Goal: Task Accomplishment & Management: Manage account settings

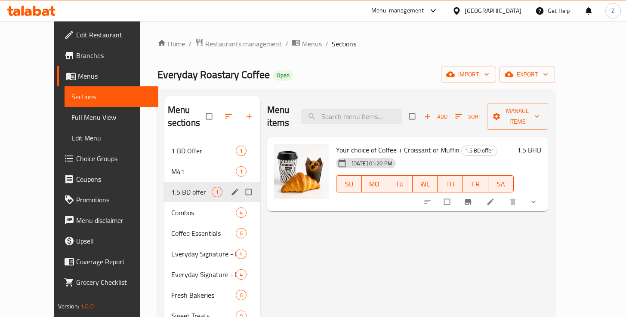
click at [495, 198] on icon at bounding box center [490, 202] width 9 height 9
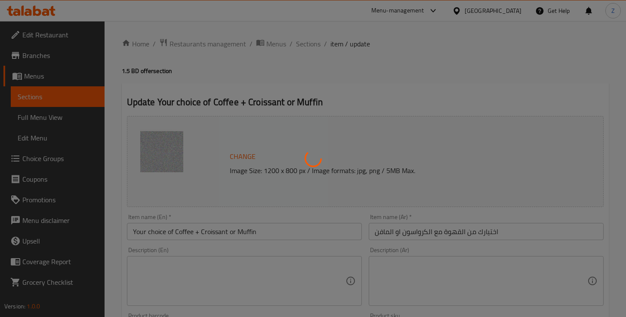
type input "اختيارك من القهوة"
type input "1"
type input "إختيارك من الحجم"
type input "1"
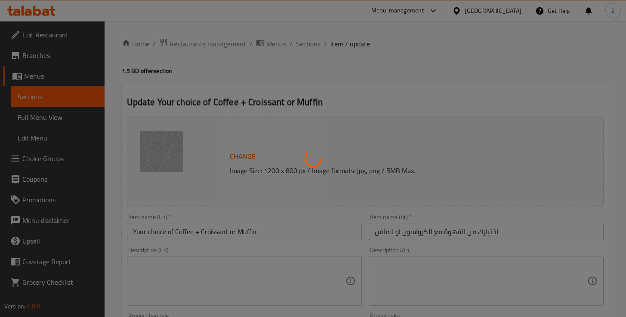
type input "1"
type input "اختيارك للمخبوزات الطازجة:"
type input "1"
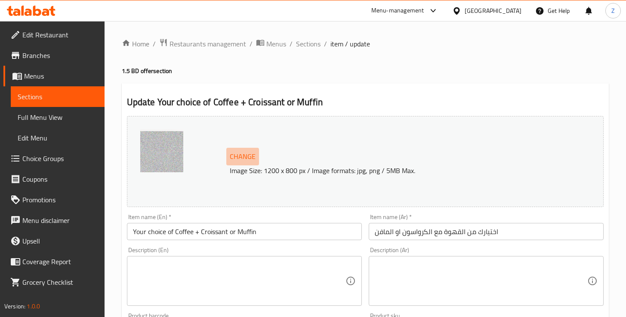
click at [242, 158] on span "Change" at bounding box center [243, 157] width 26 height 12
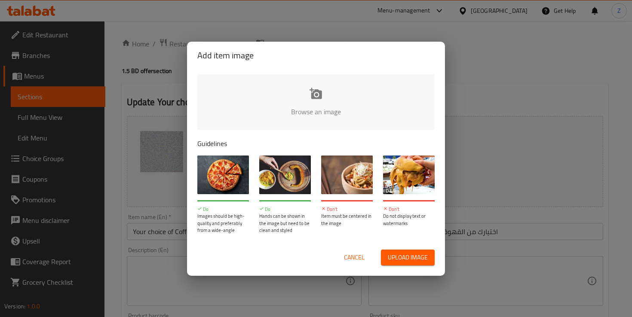
click at [313, 103] on input "file" at bounding box center [606, 114] width 819 height 80
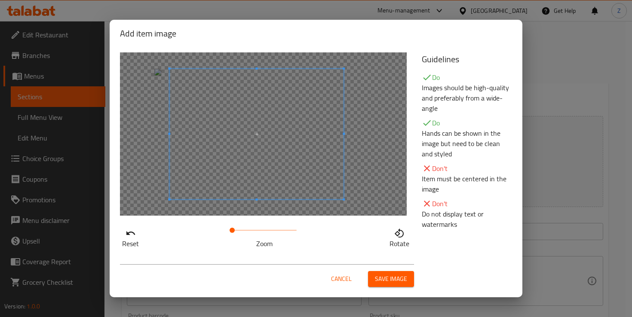
click at [310, 175] on span at bounding box center [256, 134] width 174 height 131
click at [328, 181] on div at bounding box center [256, 133] width 172 height 129
click at [181, 76] on div at bounding box center [256, 133] width 172 height 129
click at [263, 148] on span at bounding box center [255, 133] width 172 height 129
click at [236, 233] on span at bounding box center [235, 230] width 5 height 5
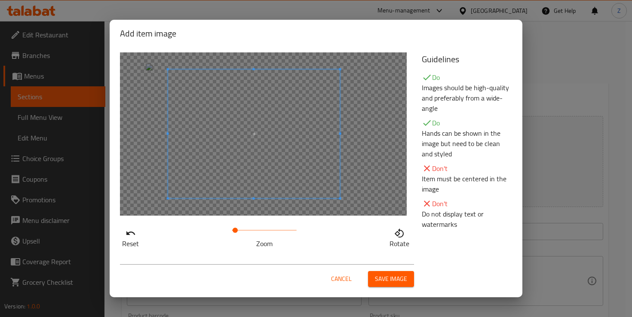
click at [267, 172] on span at bounding box center [254, 134] width 172 height 129
click at [240, 233] on span at bounding box center [240, 230] width 5 height 5
click at [240, 233] on span at bounding box center [239, 230] width 5 height 5
click at [400, 282] on span "Save image" at bounding box center [391, 279] width 32 height 11
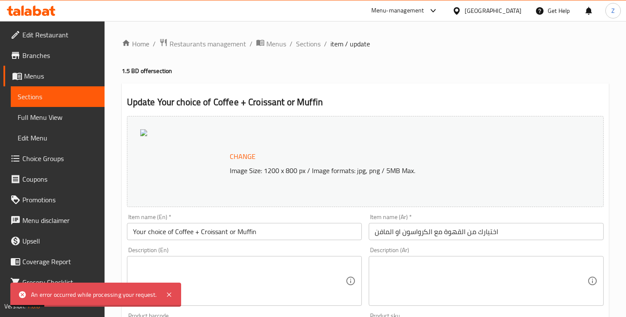
click at [246, 157] on span "Change" at bounding box center [243, 157] width 26 height 12
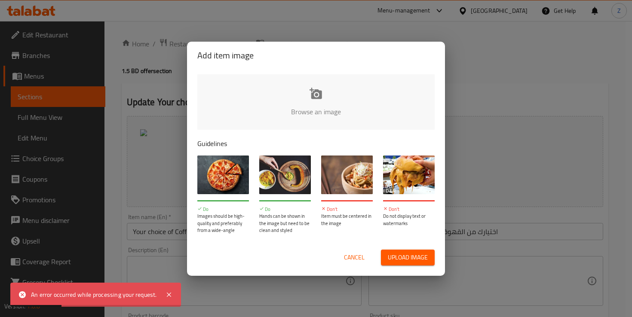
click at [305, 100] on input "file" at bounding box center [606, 114] width 819 height 80
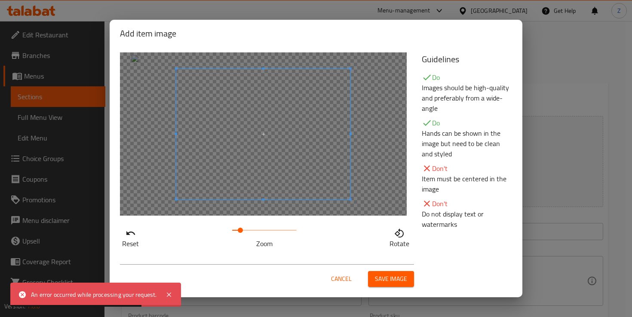
click at [240, 233] on span at bounding box center [240, 230] width 5 height 5
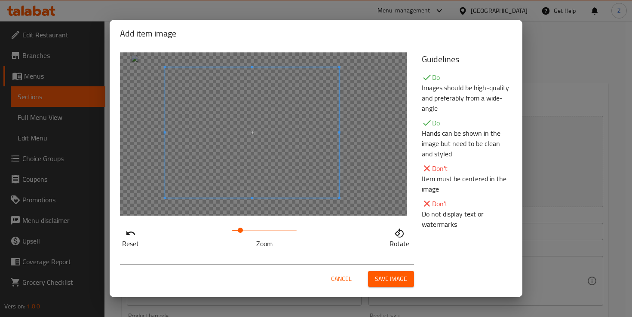
click at [292, 154] on span at bounding box center [252, 133] width 174 height 131
click at [389, 281] on span "Save image" at bounding box center [391, 279] width 32 height 11
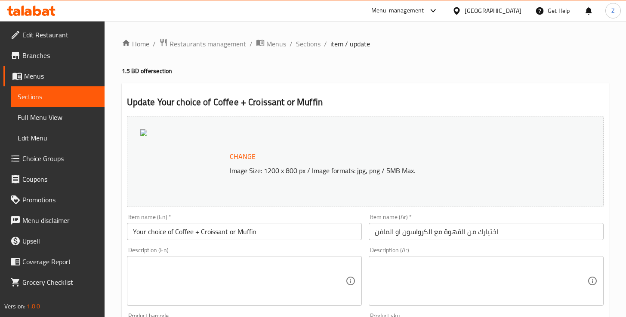
click at [242, 155] on span "Change" at bounding box center [243, 157] width 26 height 12
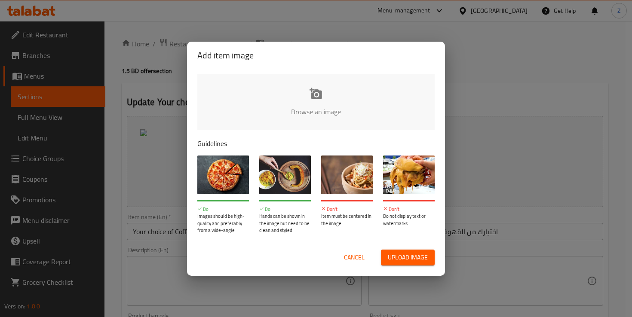
click at [310, 101] on input "file" at bounding box center [606, 114] width 819 height 80
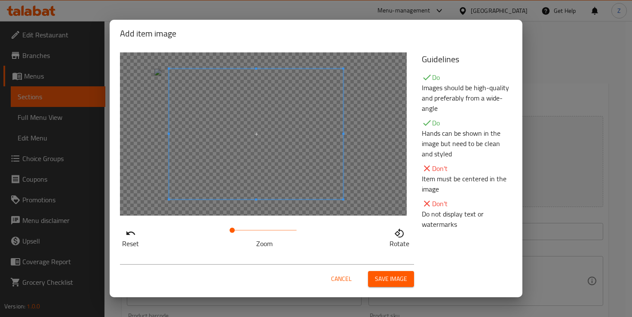
click at [295, 169] on span at bounding box center [256, 134] width 174 height 131
drag, startPoint x: 235, startPoint y: 233, endPoint x: 240, endPoint y: 234, distance: 5.2
click at [240, 233] on span at bounding box center [240, 230] width 5 height 5
click at [271, 172] on span at bounding box center [252, 133] width 174 height 131
click at [390, 279] on span "Save image" at bounding box center [391, 279] width 32 height 11
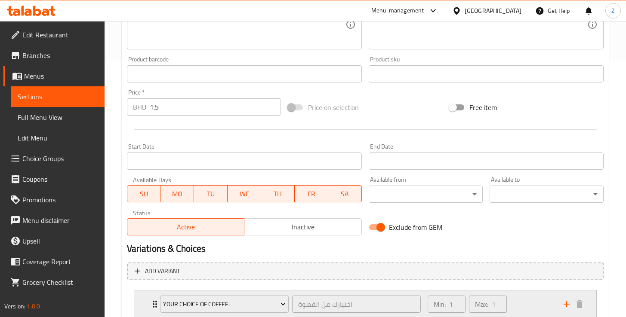
scroll to position [387, 0]
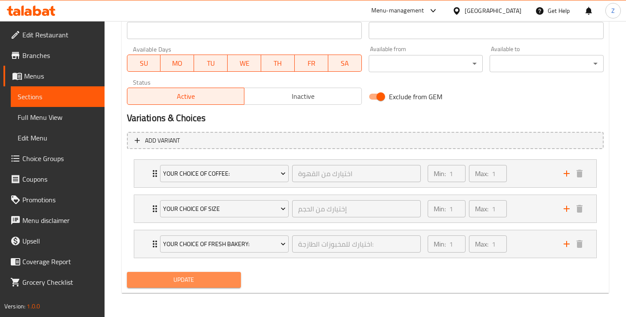
click at [203, 278] on span "Update" at bounding box center [184, 280] width 100 height 11
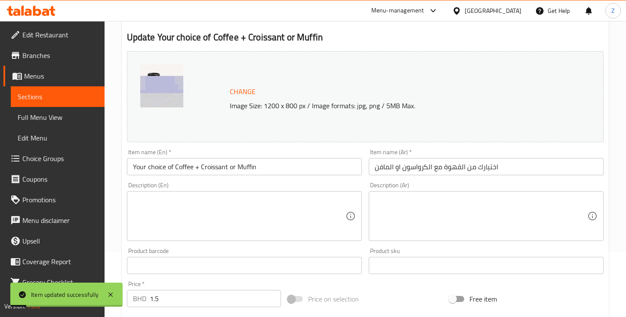
scroll to position [0, 0]
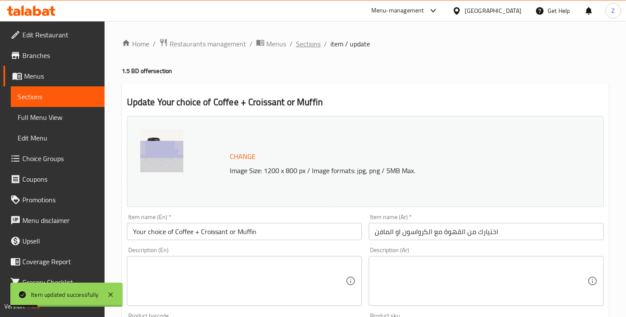
click at [309, 44] on span "Sections" at bounding box center [308, 44] width 25 height 10
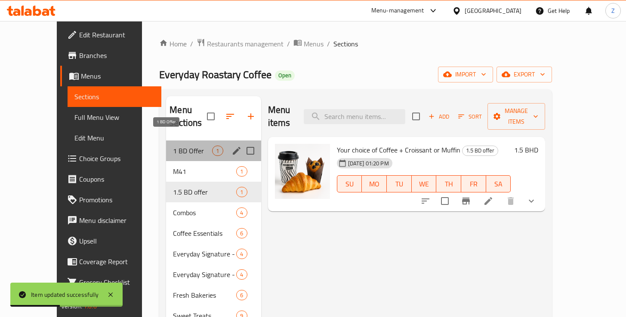
click at [174, 146] on span "1 BD Offer" at bounding box center [192, 151] width 39 height 10
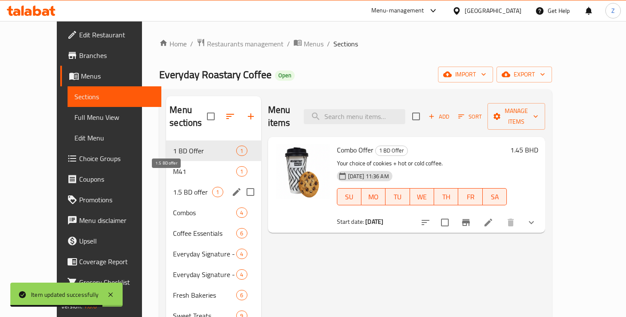
click at [173, 187] on span "1.5 BD offer" at bounding box center [192, 192] width 39 height 10
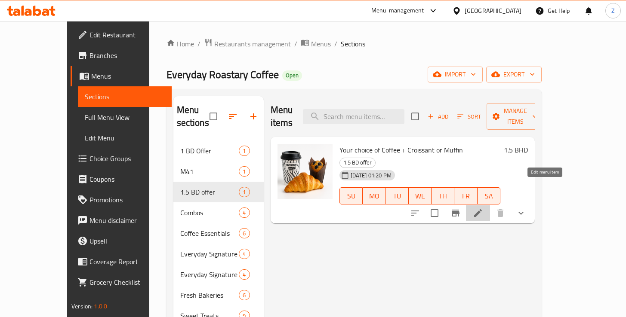
click at [482, 209] on icon at bounding box center [478, 213] width 8 height 8
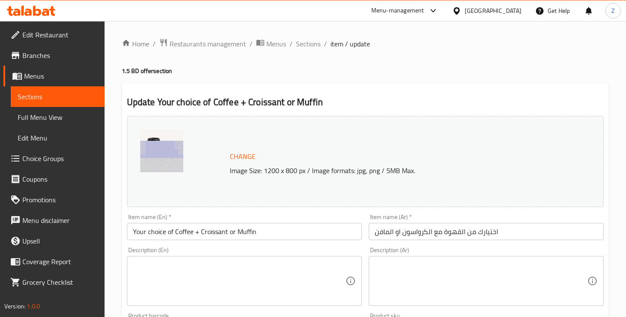
click at [236, 155] on span "Change" at bounding box center [243, 157] width 26 height 12
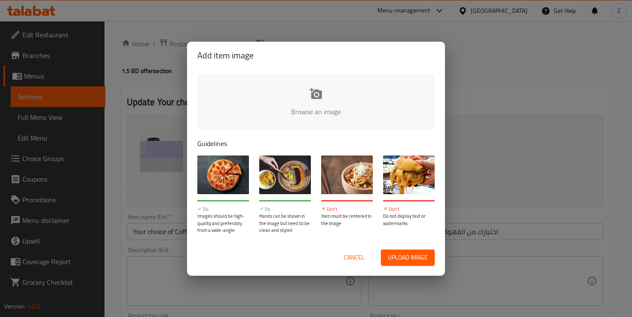
click at [314, 100] on input "file" at bounding box center [606, 114] width 819 height 80
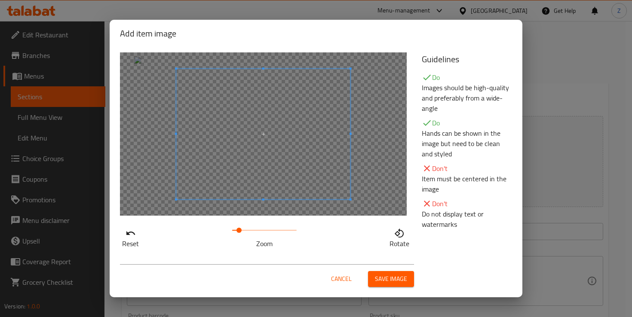
click at [240, 231] on span at bounding box center [239, 230] width 5 height 5
click at [260, 173] on span at bounding box center [256, 133] width 174 height 131
click at [241, 229] on span at bounding box center [240, 230] width 5 height 5
click at [279, 172] on span at bounding box center [255, 133] width 174 height 131
click at [238, 229] on span at bounding box center [238, 230] width 5 height 5
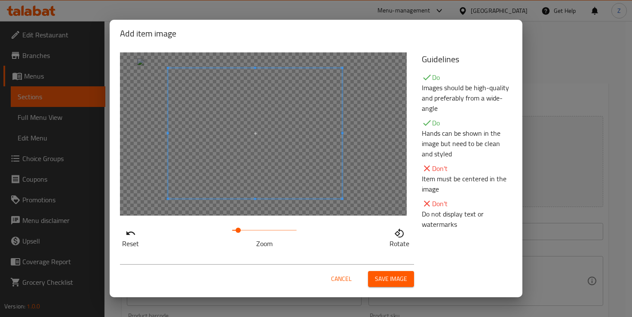
click at [384, 281] on span "Save image" at bounding box center [391, 279] width 32 height 11
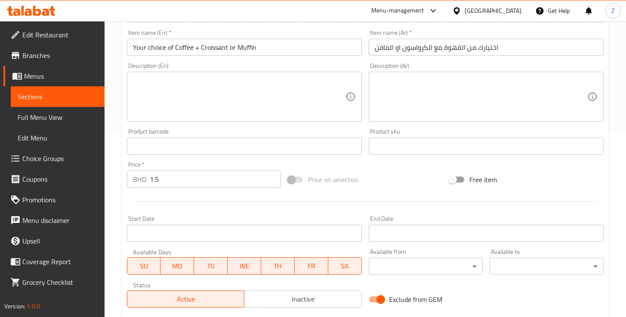
scroll to position [387, 0]
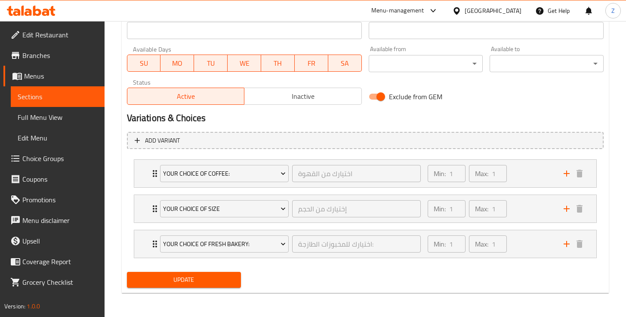
click at [215, 285] on span "Update" at bounding box center [184, 280] width 100 height 11
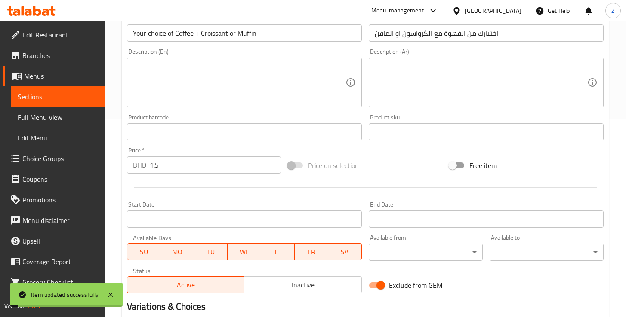
scroll to position [0, 0]
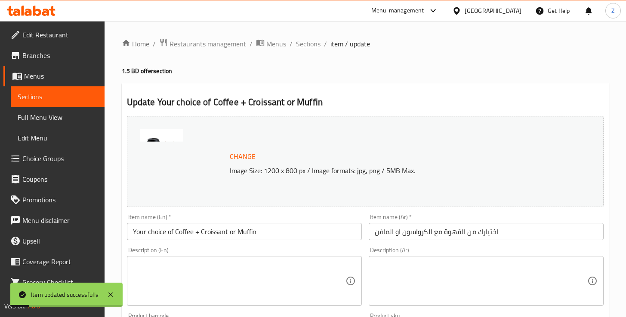
click at [310, 46] on span "Sections" at bounding box center [308, 44] width 25 height 10
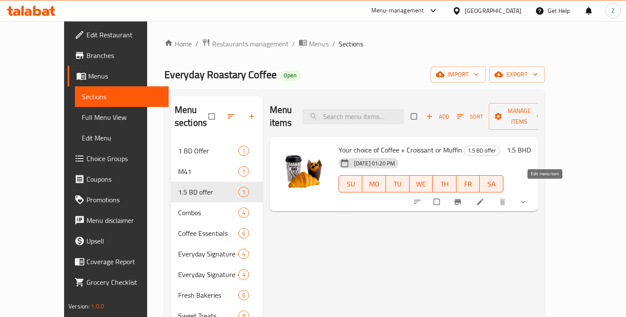
click at [484, 198] on icon at bounding box center [480, 202] width 9 height 9
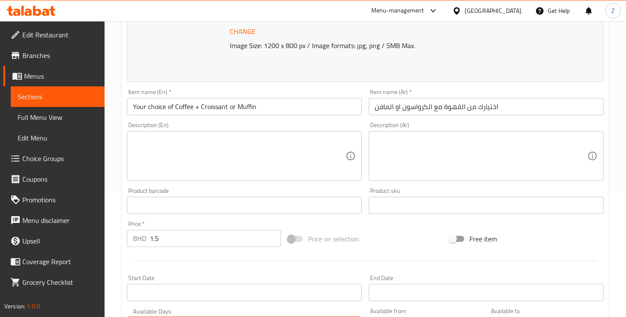
scroll to position [231, 0]
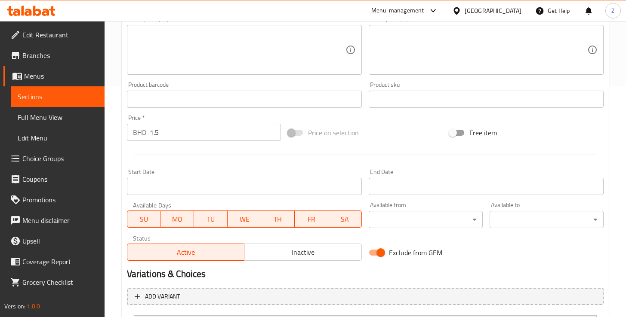
click at [226, 159] on div at bounding box center [364, 154] width 483 height 21
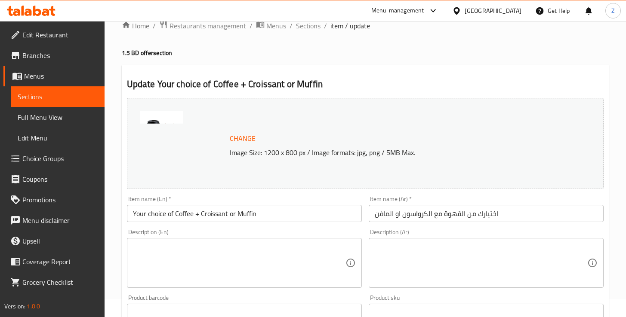
scroll to position [9, 0]
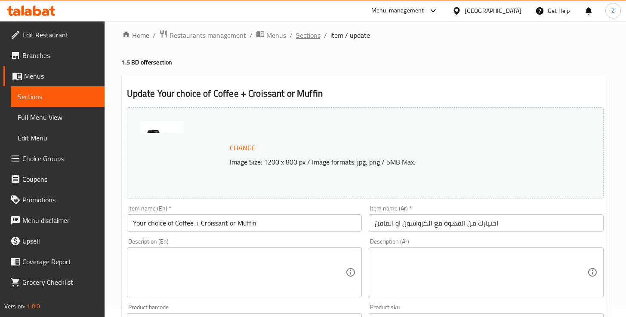
click at [304, 34] on span "Sections" at bounding box center [308, 35] width 25 height 10
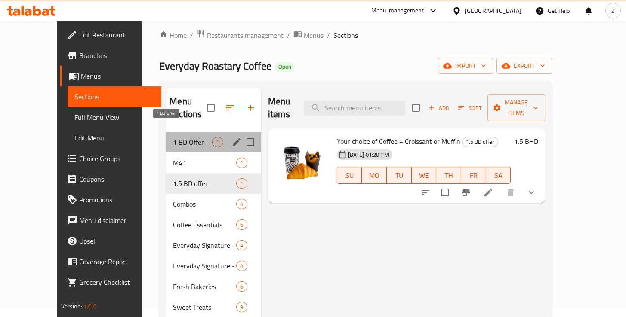
click at [173, 137] on span "1 BD Offer" at bounding box center [192, 142] width 39 height 10
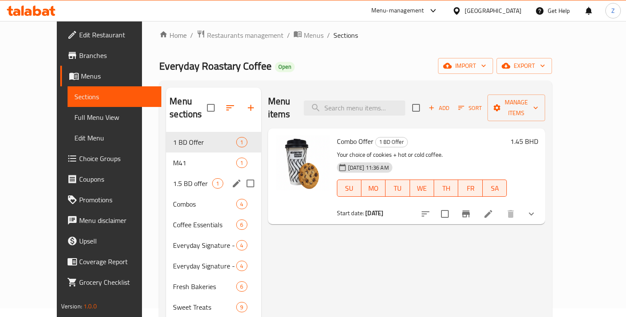
click at [166, 175] on div "1.5 BD offer 1" at bounding box center [213, 183] width 95 height 21
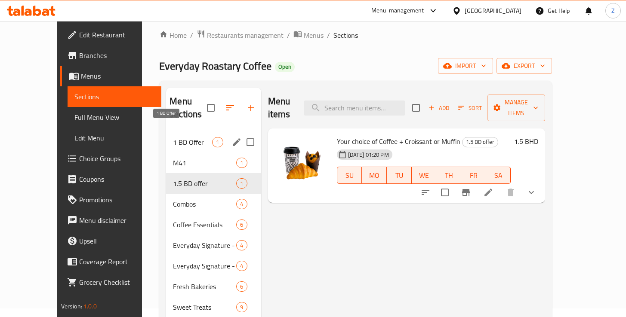
click at [173, 137] on span "1 BD Offer" at bounding box center [192, 142] width 39 height 10
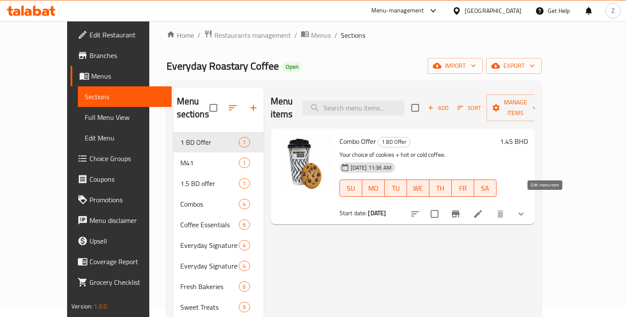
click at [482, 210] on icon at bounding box center [478, 214] width 8 height 8
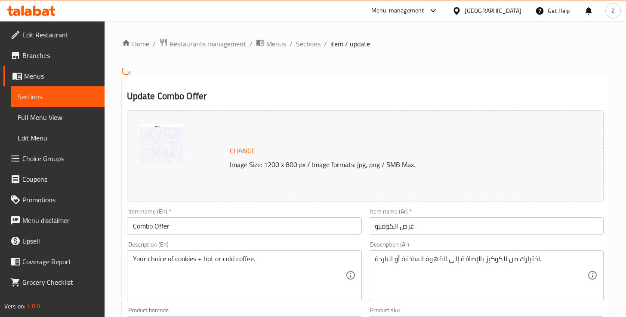
click at [307, 45] on span "Sections" at bounding box center [308, 44] width 25 height 10
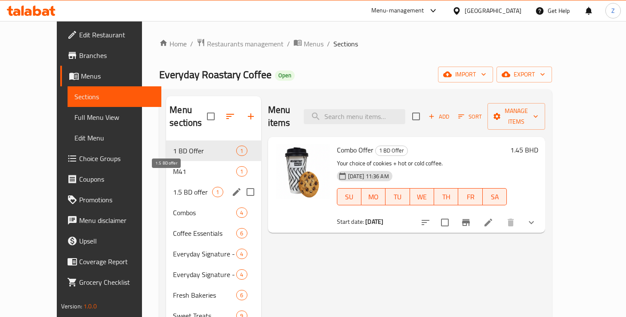
click at [173, 187] on span "1.5 BD offer" at bounding box center [192, 192] width 39 height 10
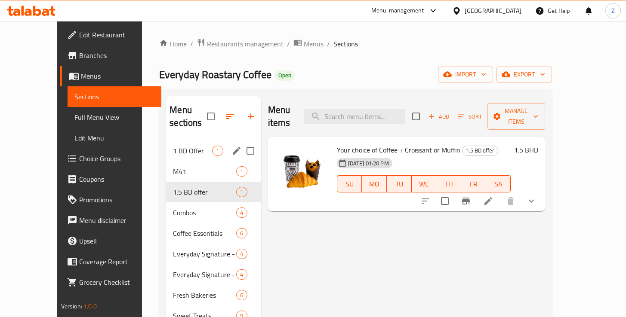
click at [170, 144] on div "1 BD Offer 1" at bounding box center [213, 151] width 95 height 21
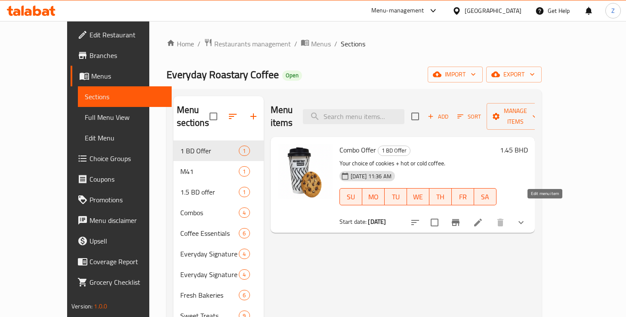
click at [482, 219] on icon at bounding box center [478, 223] width 8 height 8
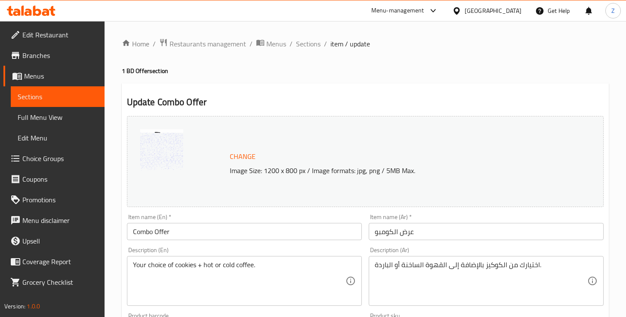
click at [232, 235] on input "Combo Offer" at bounding box center [244, 231] width 235 height 17
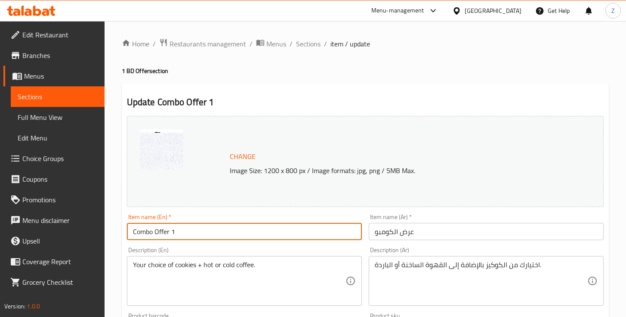
click at [374, 232] on input "عرض الكومبو" at bounding box center [486, 231] width 235 height 17
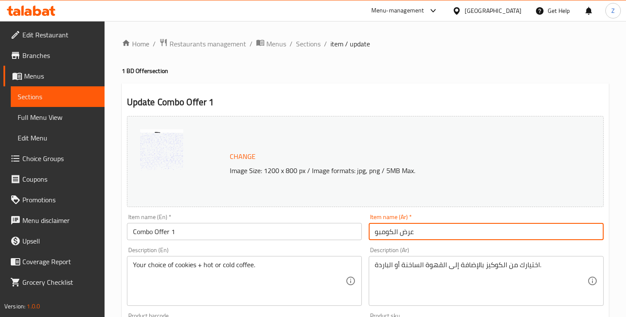
click at [243, 233] on input "Combo Offer 1" at bounding box center [244, 231] width 235 height 17
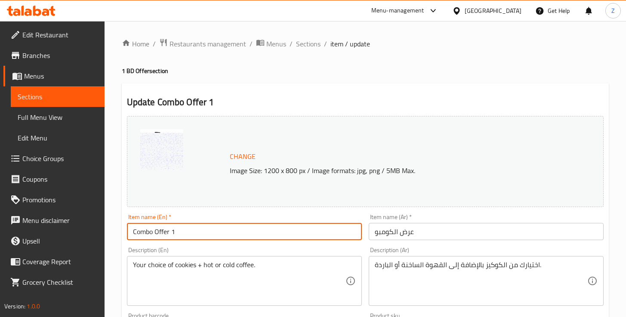
click at [172, 233] on input "Combo Offer 1" at bounding box center [244, 231] width 235 height 17
click at [133, 232] on input "Combo Offer" at bounding box center [244, 231] width 235 height 17
type input "1BD Combo Offer"
click at [439, 233] on input "عرض الكومبو" at bounding box center [486, 231] width 235 height 17
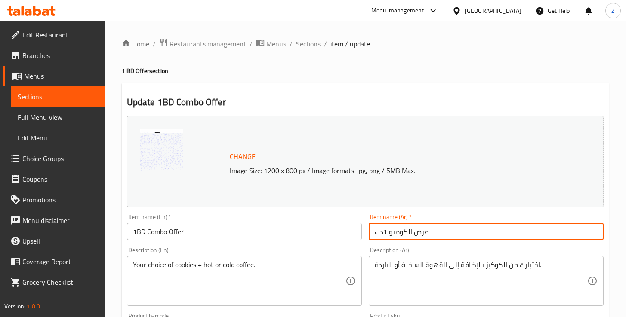
click at [388, 232] on input "عرض الكومبو 1دب" at bounding box center [486, 231] width 235 height 17
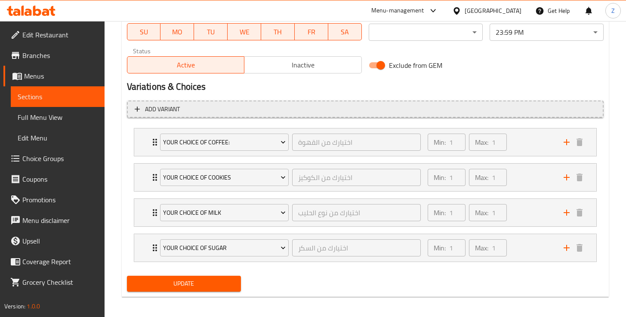
scroll to position [423, 0]
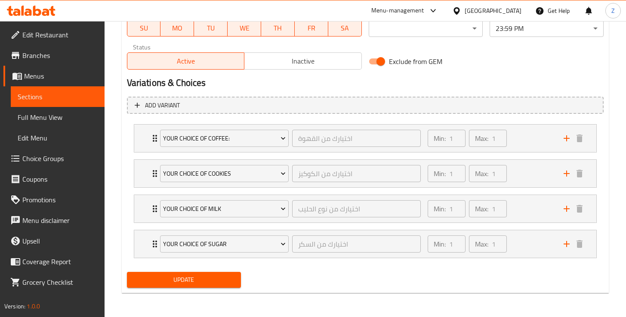
type input "عرض الكومبو 1دب"
click at [215, 285] on span "Update" at bounding box center [184, 280] width 100 height 11
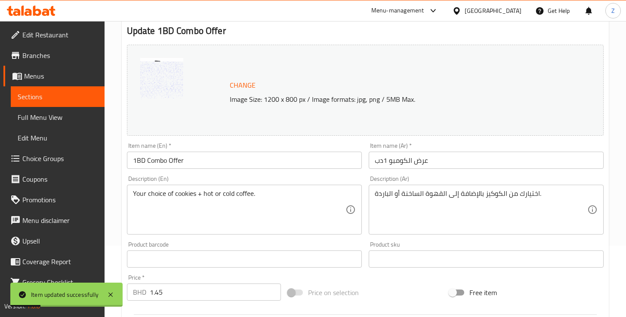
scroll to position [0, 0]
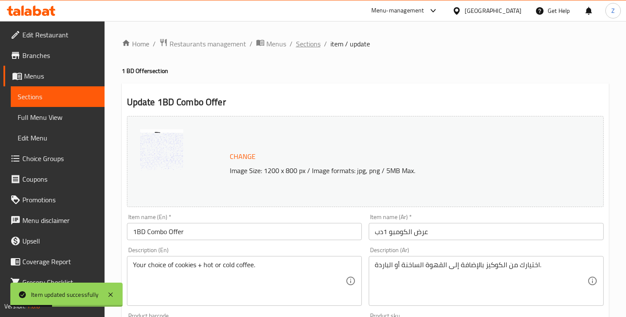
click at [309, 46] on span "Sections" at bounding box center [308, 44] width 25 height 10
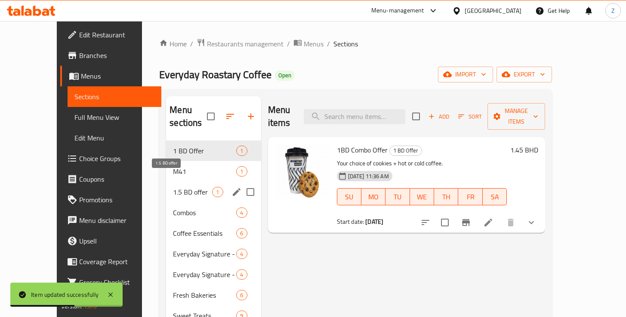
click at [173, 187] on span "1.5 BD offer" at bounding box center [192, 192] width 39 height 10
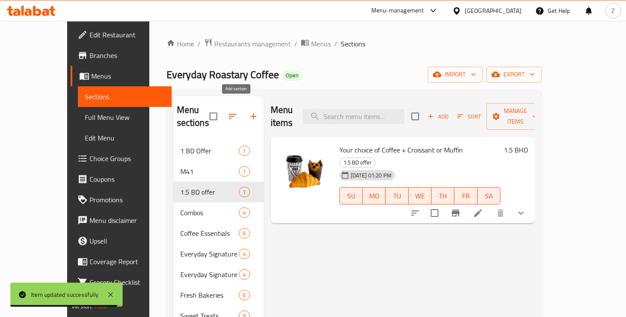
click at [248, 112] on icon "button" at bounding box center [253, 116] width 10 height 10
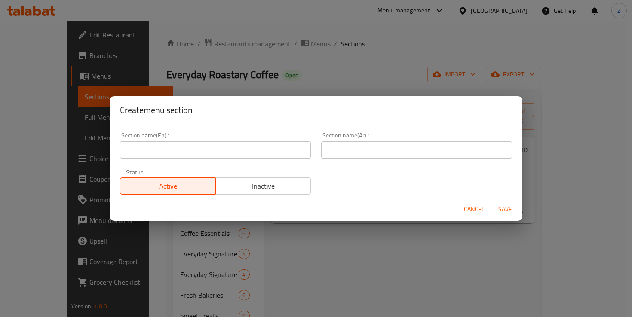
click at [476, 208] on span "Cancel" at bounding box center [474, 209] width 21 height 11
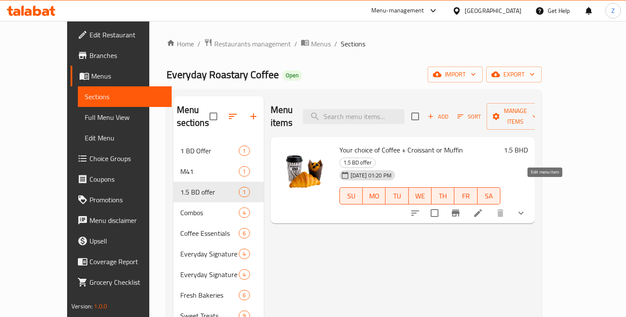
click at [483, 208] on icon at bounding box center [478, 213] width 10 height 10
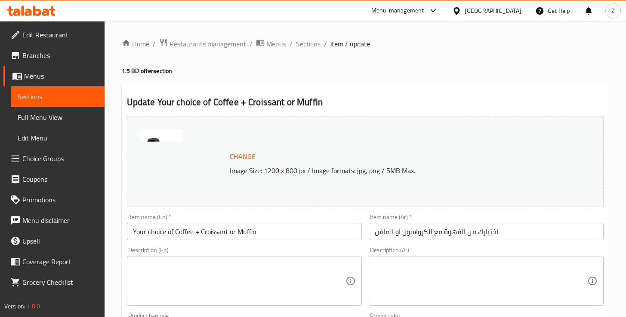
click at [243, 233] on input "Your choice of Coffee + Croissant or Muffin" at bounding box center [244, 231] width 235 height 17
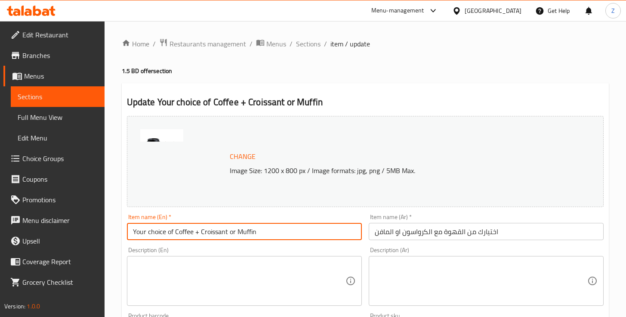
click at [243, 233] on input "Your choice of Coffee + Croissant or Muffin" at bounding box center [244, 231] width 235 height 17
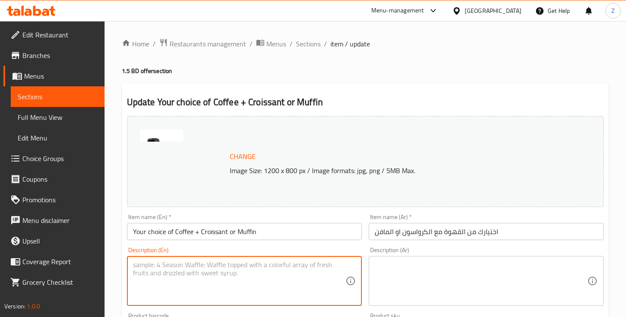
click at [230, 277] on textarea at bounding box center [239, 281] width 212 height 41
paste textarea "Your choice of Coffee + Croissant or Muffin"
type textarea "Your choice of Coffee + Croissant or Muffin"
click at [426, 233] on input "اختيارك من القهوة مع الكرواسون او المافن" at bounding box center [486, 231] width 235 height 17
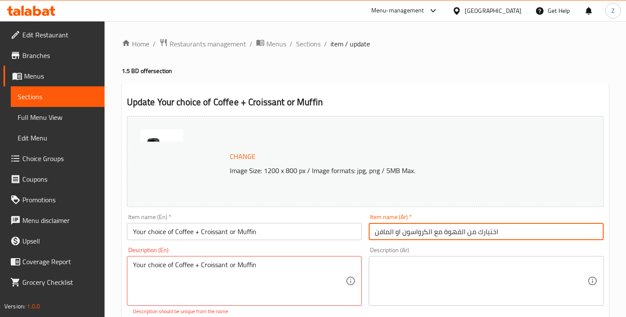
click at [426, 233] on input "اختيارك من القهوة مع الكرواسون او المافن" at bounding box center [486, 231] width 235 height 17
click at [416, 281] on textarea at bounding box center [481, 281] width 212 height 41
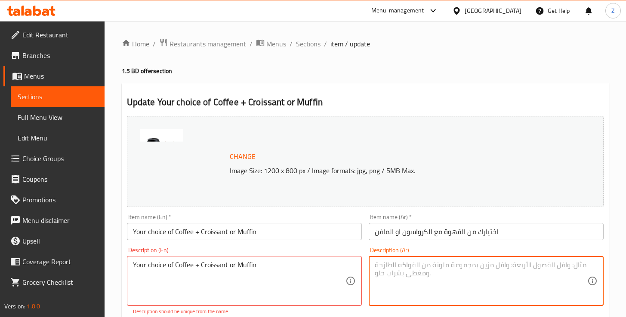
paste textarea "اختيارك من القهوة مع الكرواسون او المافن"
type textarea "اختيارك من القهوة مع الكرواسون او المافن"
click at [221, 234] on input "Your choice of Coffee + Croissant or Muffin" at bounding box center [244, 231] width 235 height 17
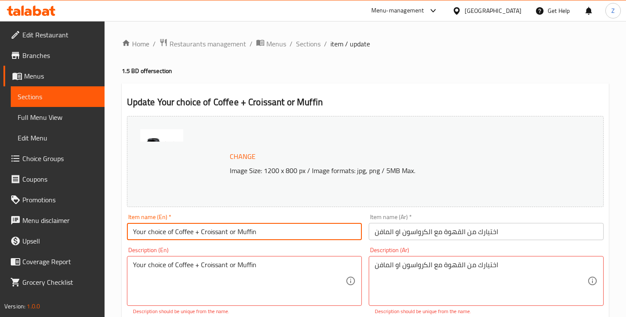
click at [221, 234] on input "Your choice of Coffee + Croissant or Muffin" at bounding box center [244, 231] width 235 height 17
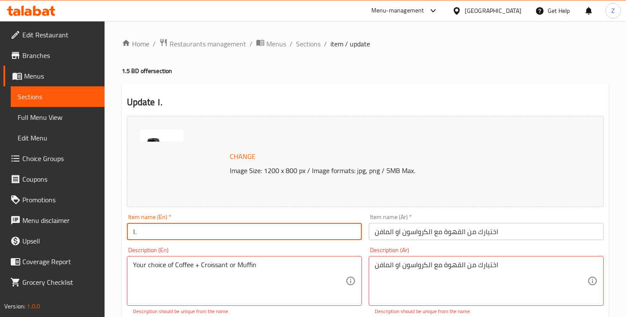
type input "١"
type input "1.5 BD Combo Offer"
click at [466, 232] on input "اختيارك من القهوة مع الكرواسون او المافن" at bounding box center [486, 231] width 235 height 17
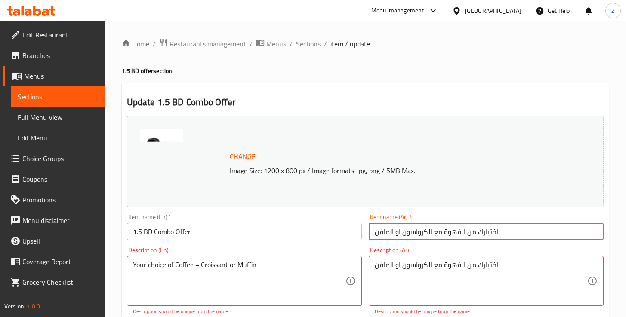
click at [466, 232] on input "اختيارك من القهوة مع الكرواسون او المافن" at bounding box center [486, 231] width 235 height 17
click at [387, 232] on input "عرض الكومبو 1دب" at bounding box center [486, 231] width 235 height 17
click at [384, 232] on input "عرض الكومبو 1.5دب" at bounding box center [486, 231] width 235 height 17
click at [392, 233] on input "عرض الكومبو 1.5دب" at bounding box center [486, 231] width 235 height 17
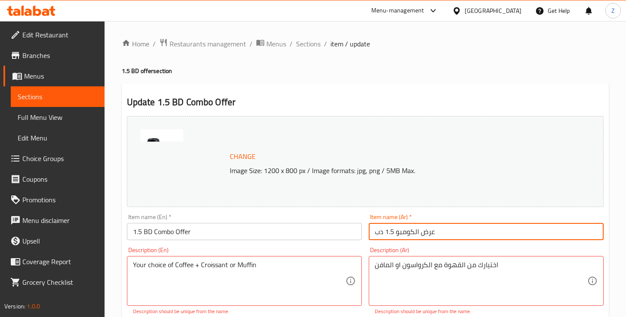
type input "عرض الكومبو 1.5 دب"
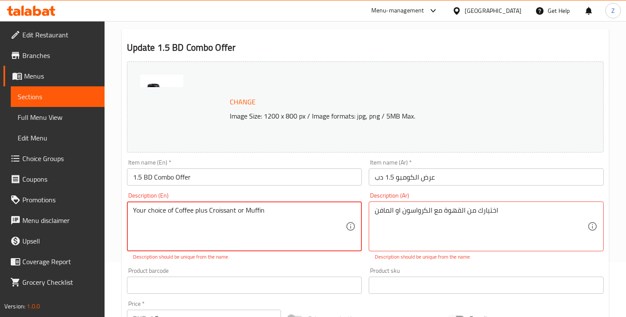
scroll to position [88, 0]
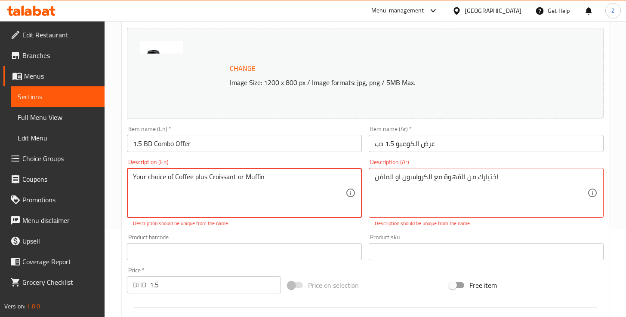
type textarea "Your choice of Coffee plus Croissant or Muffin"
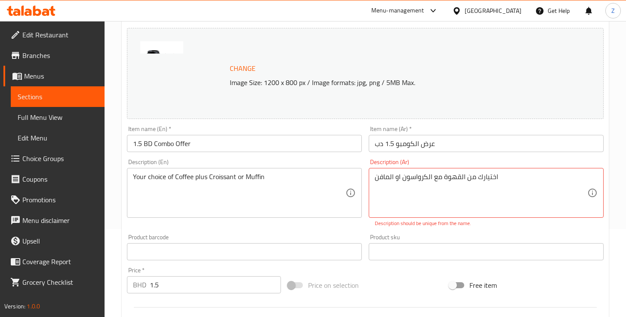
click at [349, 231] on div "Product barcode Product barcode" at bounding box center [244, 247] width 242 height 33
click at [433, 230] on div "Description (Ar) اختيارك من القهوة مع الكرواسون او المافن Description (Ar) Desc…" at bounding box center [486, 193] width 242 height 75
click at [485, 160] on div "Description (Ar) اختيارك من القهوة مع الكرواسون او المافن Description (Ar) Desc…" at bounding box center [486, 193] width 235 height 68
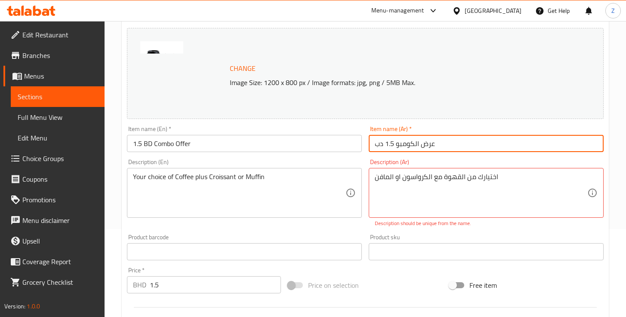
click at [449, 144] on input "عرض الكومبو 1.5 دب" at bounding box center [486, 143] width 235 height 17
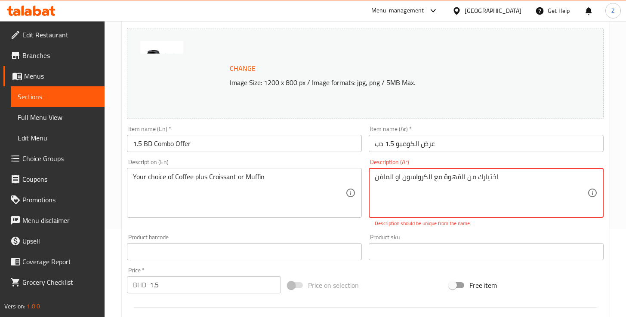
click at [442, 175] on textarea "اختيارك من القهوة مع الكرواسون او المافن" at bounding box center [481, 193] width 212 height 41
click at [356, 231] on div "Product barcode Product barcode" at bounding box center [244, 247] width 242 height 33
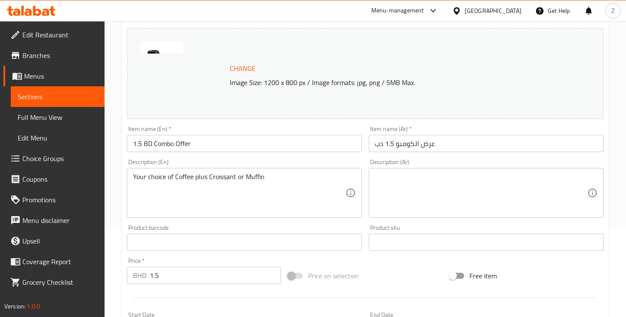
click at [427, 186] on textarea at bounding box center [481, 193] width 212 height 41
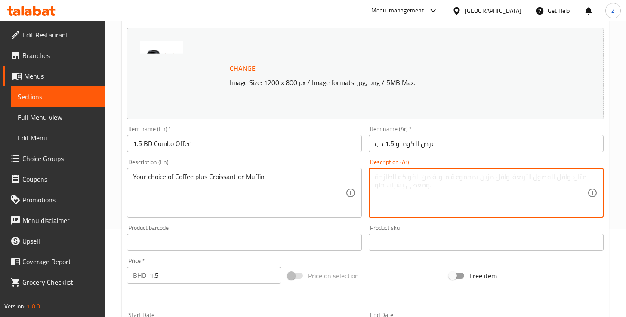
paste textarea "اختيارك من القهوة مع الكرواسون او المافن"
type textarea "اختيارك من القهوة مع الكرواسون او المافن"
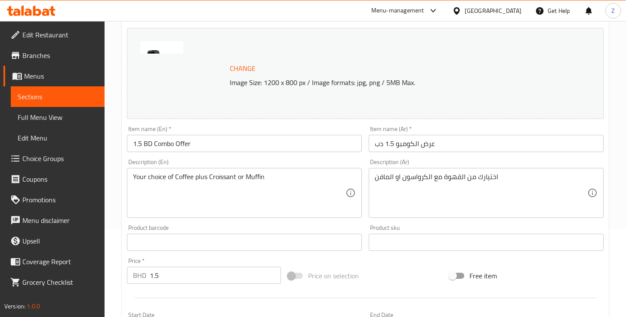
click at [344, 228] on div "Product barcode Product barcode" at bounding box center [244, 238] width 235 height 26
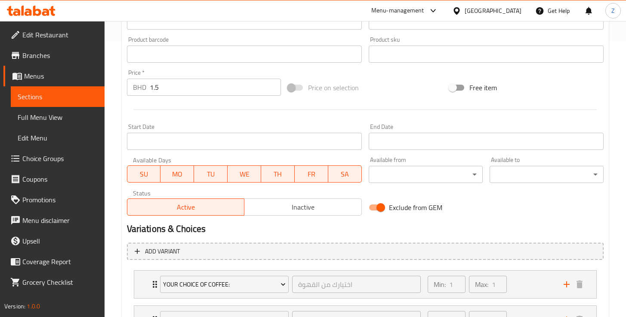
scroll to position [387, 0]
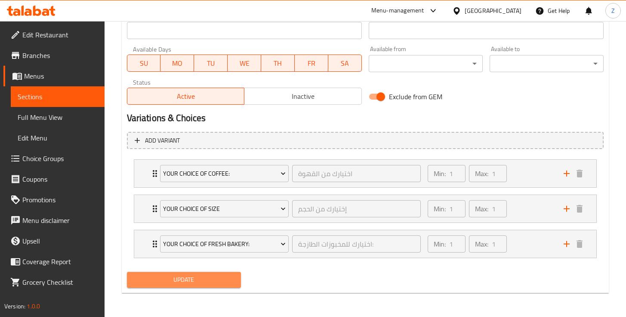
click at [210, 274] on button "Update" at bounding box center [184, 280] width 114 height 16
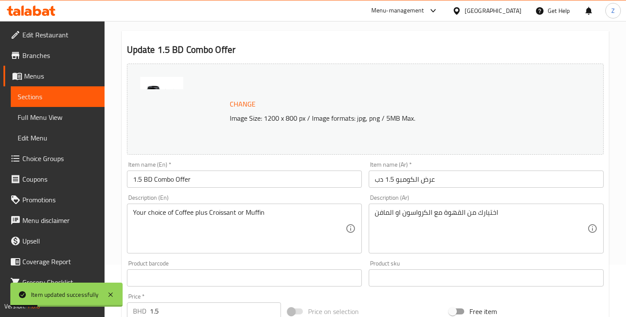
scroll to position [0, 0]
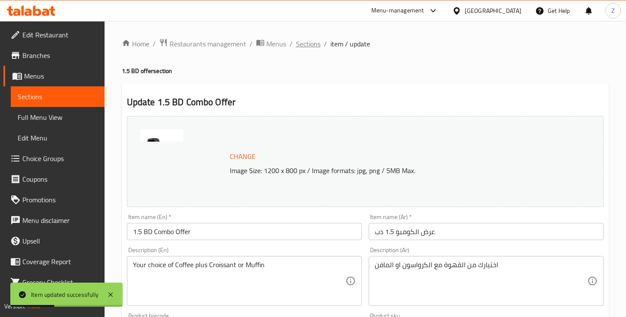
click at [307, 47] on span "Sections" at bounding box center [308, 44] width 25 height 10
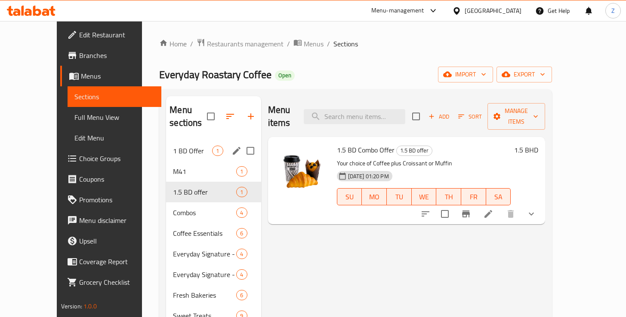
click at [166, 144] on div "1 BD Offer 1" at bounding box center [213, 151] width 95 height 21
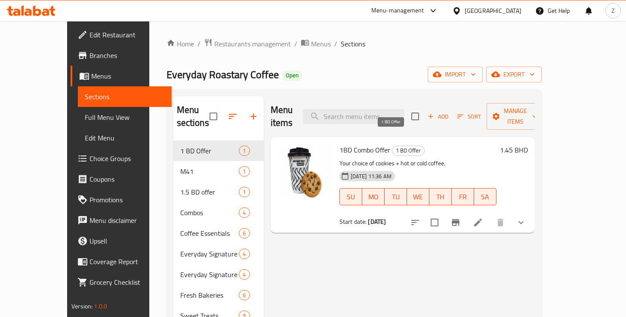
click at [394, 146] on span "1 BD Offer" at bounding box center [408, 151] width 32 height 10
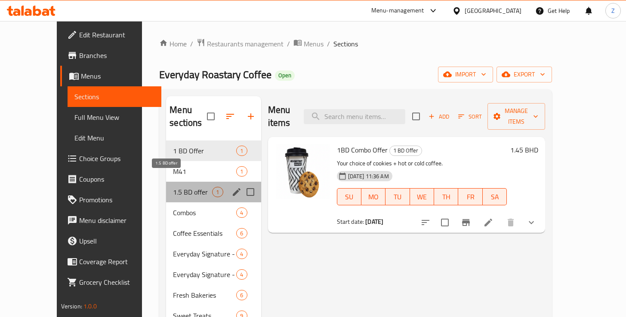
click at [173, 187] on span "1.5 BD offer" at bounding box center [192, 192] width 39 height 10
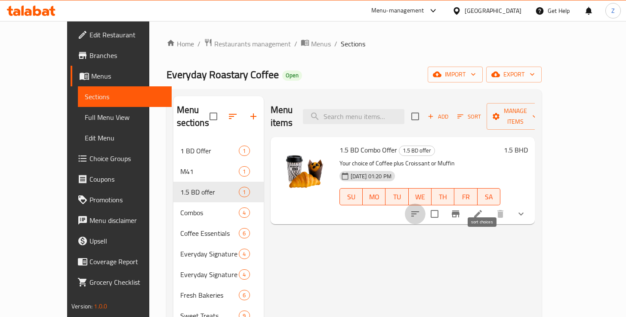
click at [419, 212] on icon "sort-choices" at bounding box center [415, 214] width 8 height 5
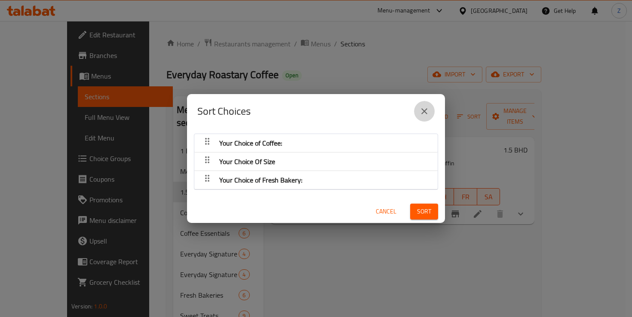
click at [422, 114] on icon "close" at bounding box center [424, 111] width 6 height 6
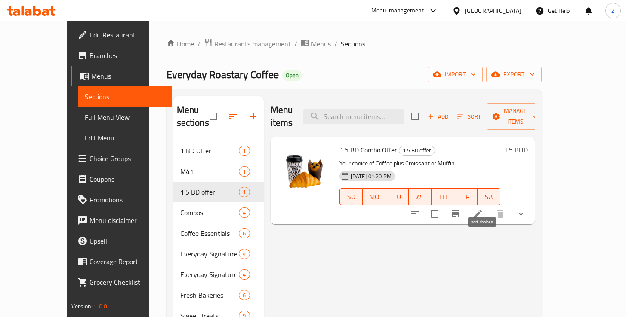
click at [420, 209] on icon "sort-choices" at bounding box center [415, 214] width 10 height 10
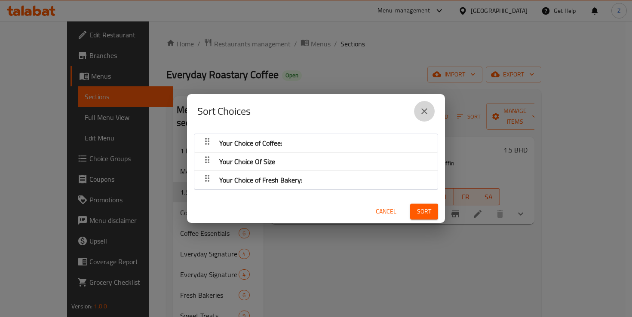
click at [425, 114] on icon "close" at bounding box center [424, 111] width 10 height 10
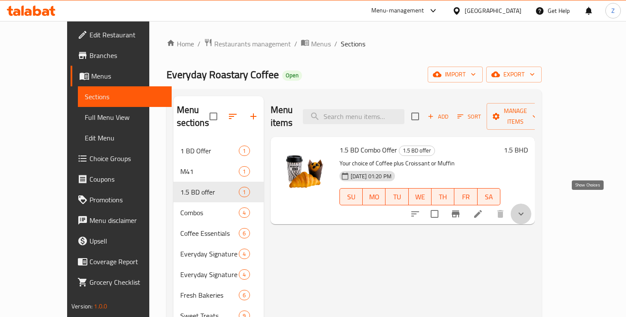
click at [526, 209] on icon "show more" at bounding box center [521, 214] width 10 height 10
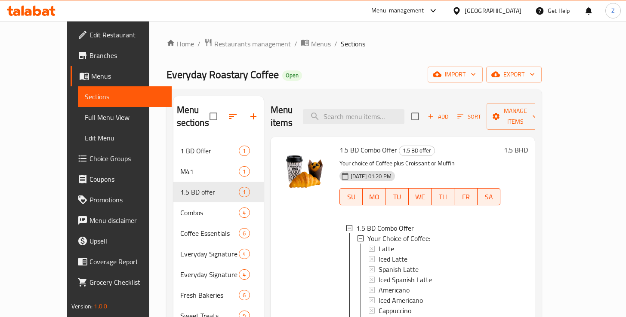
scroll to position [155, 0]
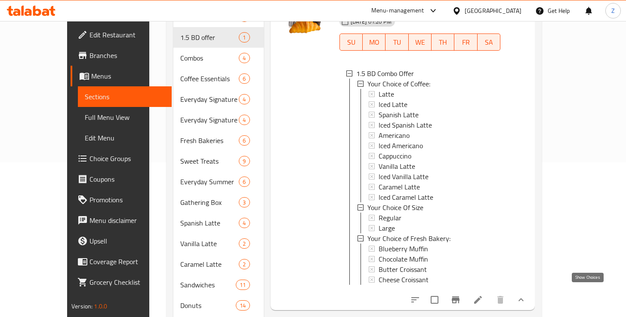
click at [526, 296] on icon "show more" at bounding box center [521, 300] width 10 height 10
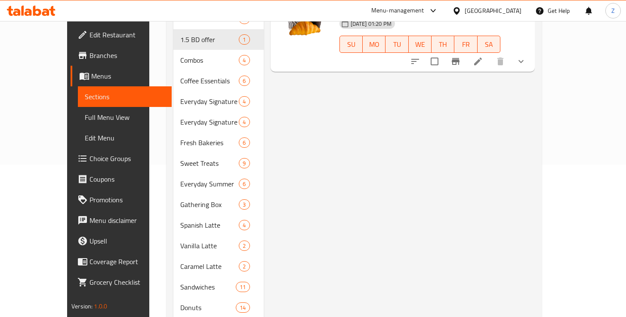
scroll to position [0, 0]
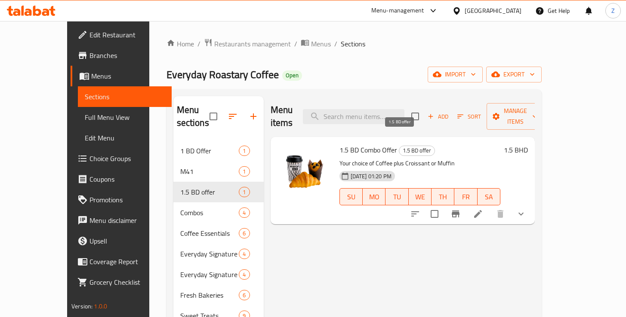
click at [399, 146] on span "1.5 BD offer" at bounding box center [416, 151] width 35 height 10
click at [483, 209] on icon at bounding box center [478, 214] width 10 height 10
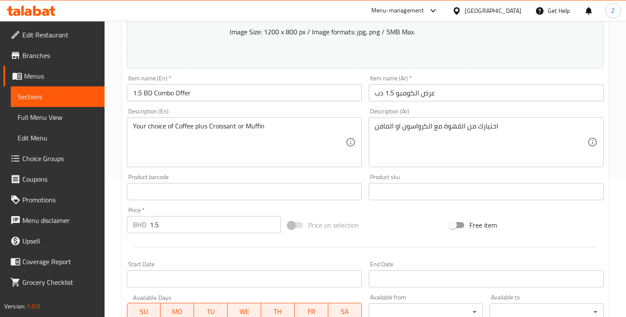
scroll to position [187, 0]
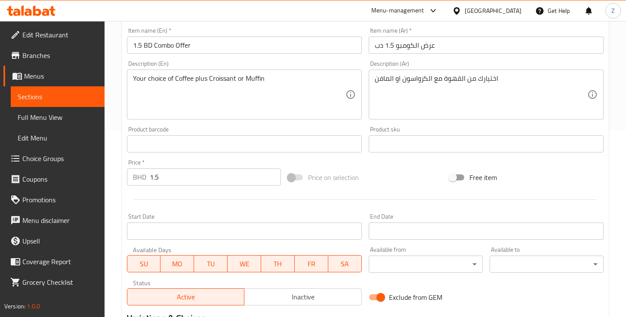
click at [170, 178] on input "1.5" at bounding box center [216, 177] width 132 height 17
type input "1.8"
click at [392, 176] on div "Price on selection" at bounding box center [364, 177] width 161 height 23
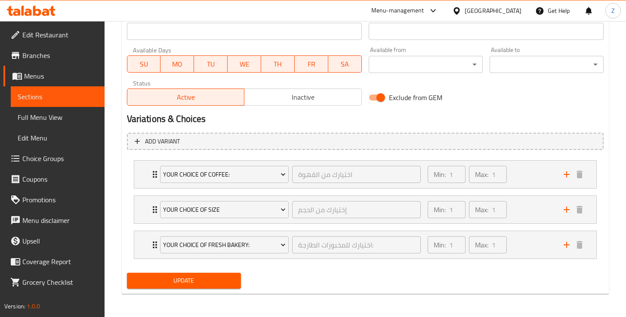
scroll to position [387, 0]
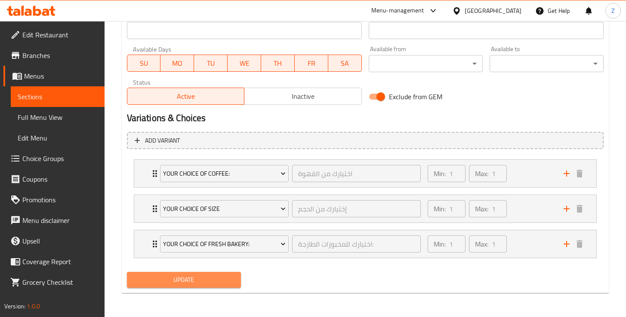
click at [206, 280] on span "Update" at bounding box center [184, 280] width 100 height 11
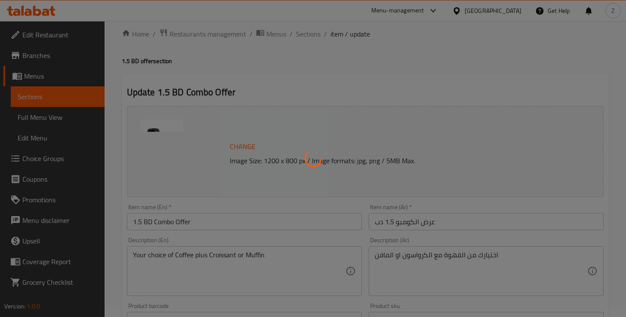
scroll to position [0, 0]
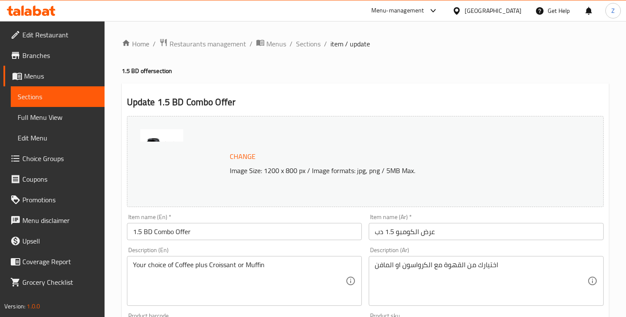
click at [37, 202] on span "Promotions" at bounding box center [59, 200] width 75 height 10
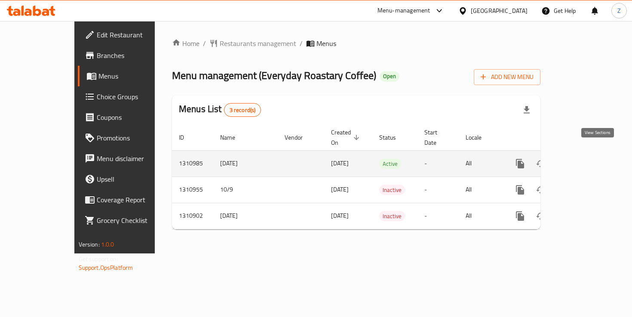
click at [587, 159] on icon "enhanced table" at bounding box center [582, 164] width 10 height 10
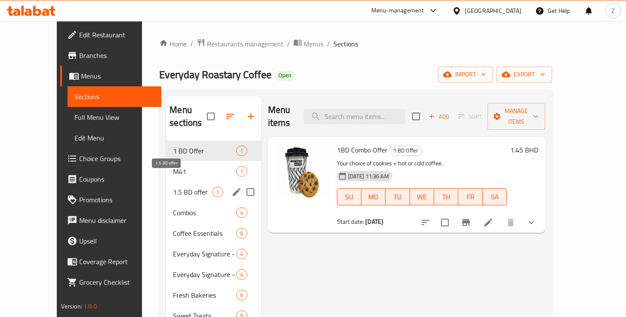
click at [177, 187] on span "1.5 BD offer" at bounding box center [192, 192] width 39 height 10
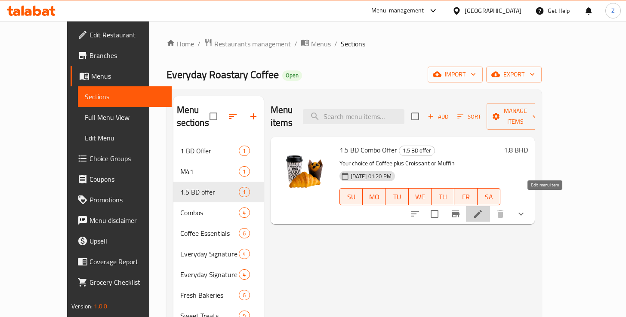
click at [483, 209] on icon at bounding box center [478, 214] width 10 height 10
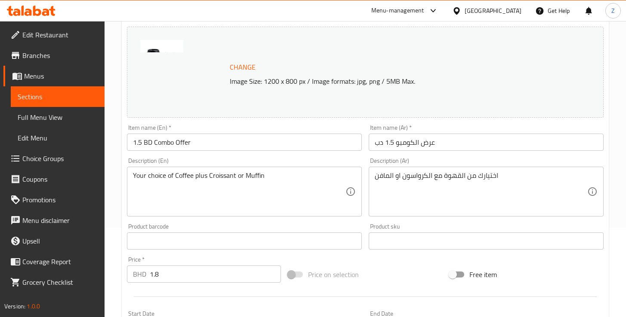
scroll to position [165, 0]
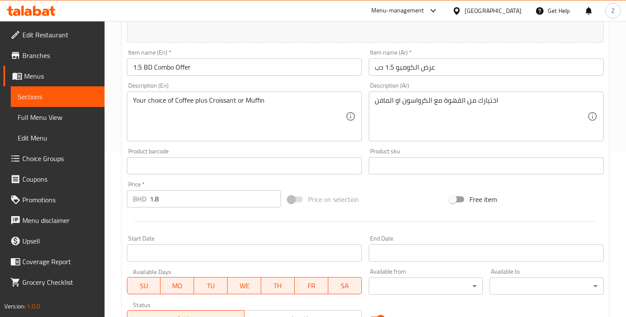
click at [293, 200] on span at bounding box center [295, 200] width 15 height 6
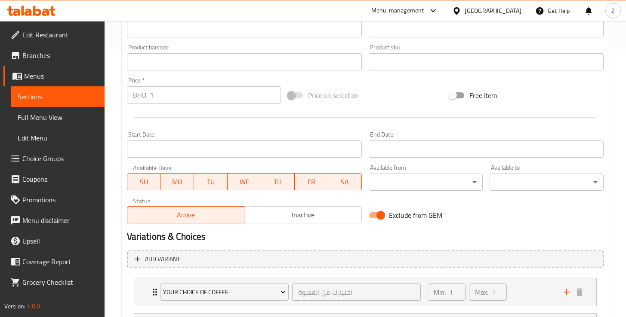
click at [271, 100] on input "1" at bounding box center [216, 94] width 132 height 17
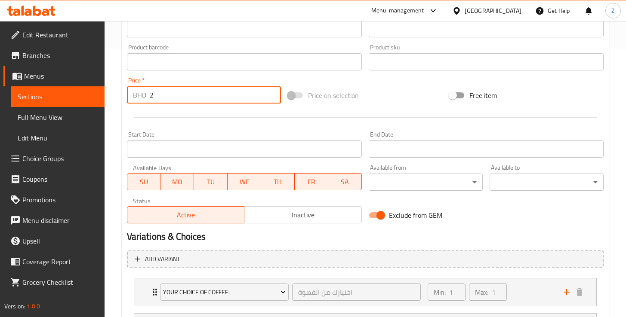
click at [271, 92] on input "2" at bounding box center [216, 94] width 132 height 17
click at [271, 98] on input "1" at bounding box center [216, 94] width 132 height 17
click at [236, 98] on input "1" at bounding box center [216, 94] width 132 height 17
type input "1.5"
click at [391, 104] on div "Price on selection" at bounding box center [364, 95] width 161 height 23
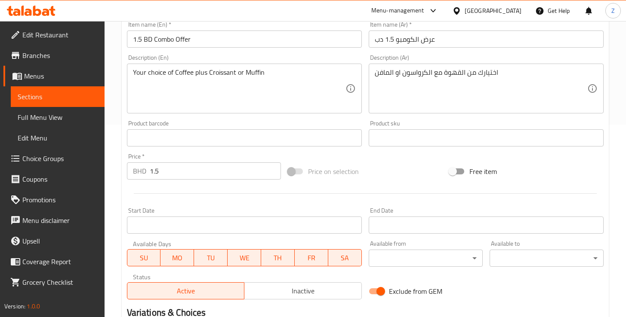
scroll to position [370, 0]
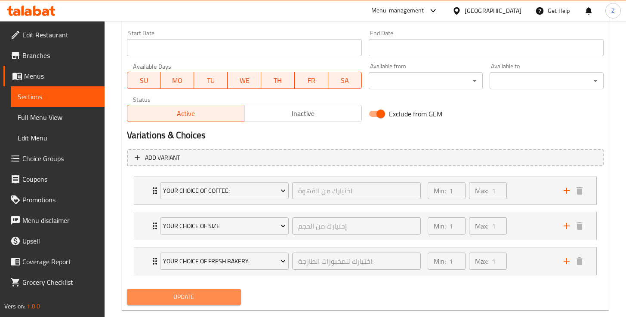
click at [214, 298] on span "Update" at bounding box center [184, 297] width 100 height 11
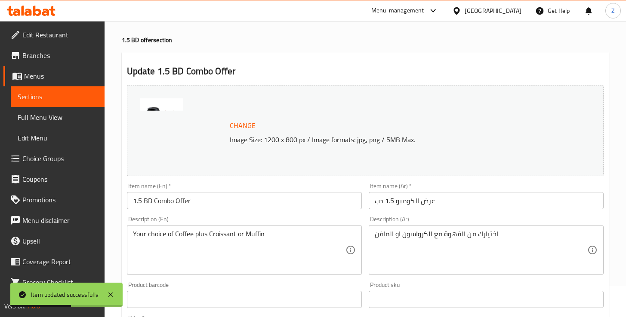
scroll to position [0, 0]
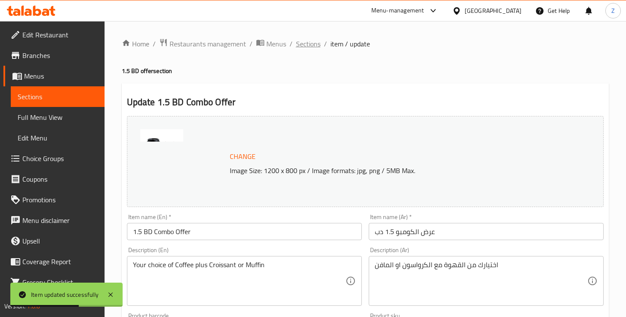
click at [302, 45] on span "Sections" at bounding box center [308, 44] width 25 height 10
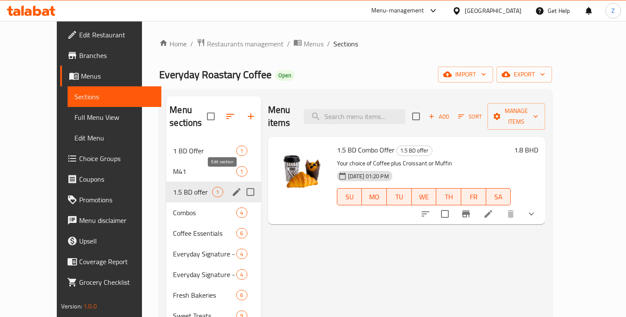
click at [233, 188] on icon "edit" at bounding box center [237, 192] width 8 height 8
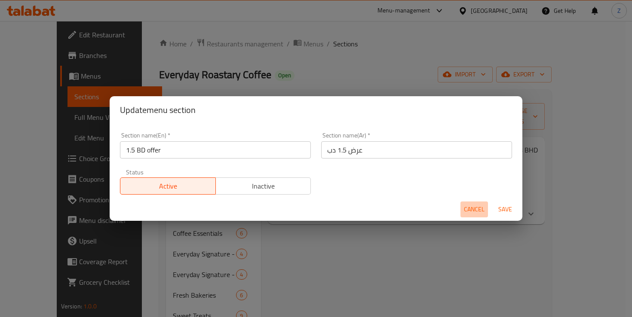
click at [470, 206] on span "Cancel" at bounding box center [474, 209] width 21 height 11
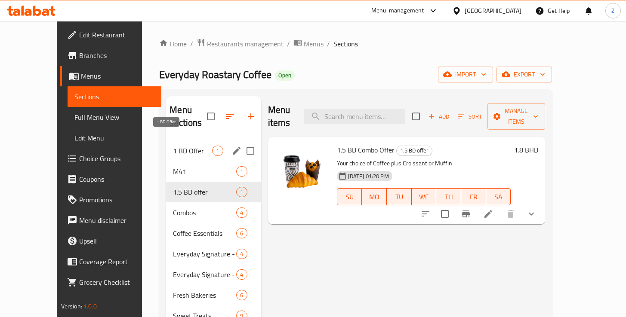
click at [173, 146] on span "1 BD Offer" at bounding box center [192, 151] width 39 height 10
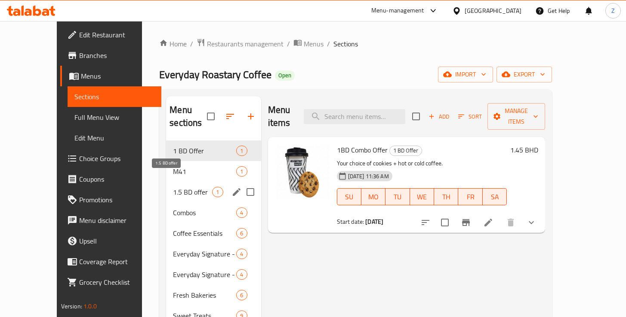
click at [181, 187] on span "1.5 BD offer" at bounding box center [192, 192] width 39 height 10
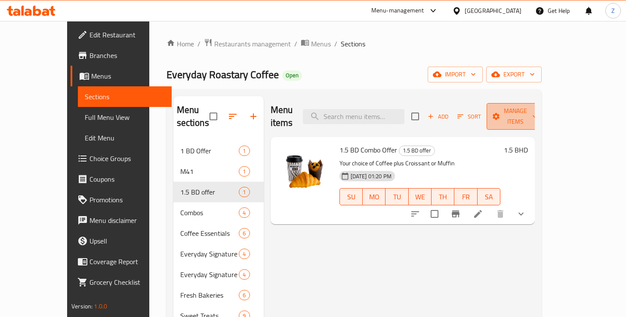
click at [537, 110] on span "Manage items" at bounding box center [515, 117] width 44 height 22
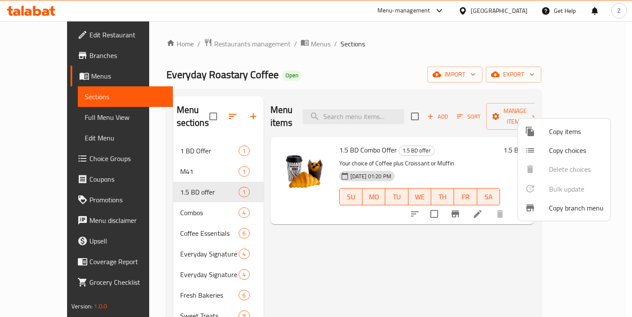
click at [442, 236] on div at bounding box center [316, 158] width 632 height 317
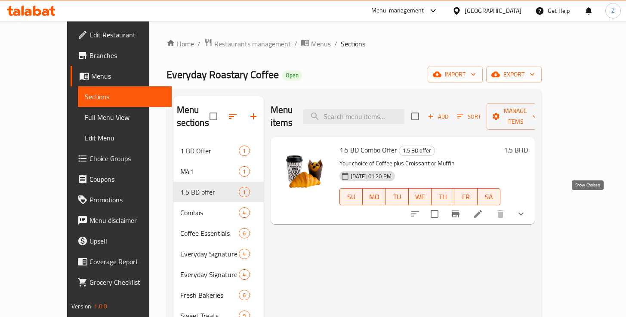
click at [526, 209] on icon "show more" at bounding box center [521, 214] width 10 height 10
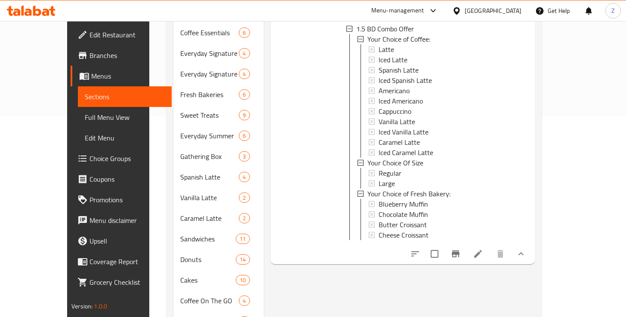
scroll to position [230, 0]
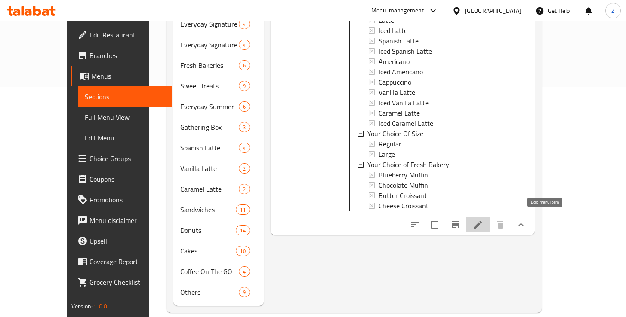
click at [482, 221] on icon at bounding box center [478, 225] width 8 height 8
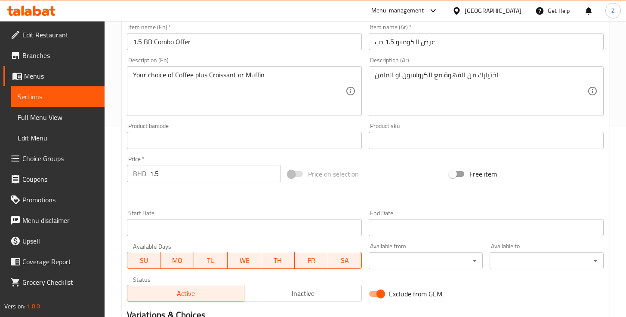
scroll to position [205, 0]
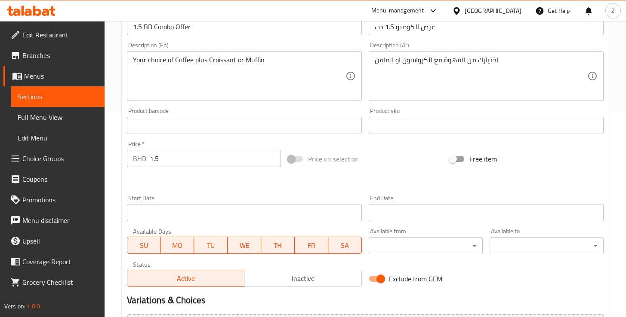
click at [294, 159] on span at bounding box center [295, 159] width 15 height 6
click at [456, 158] on input "Free item" at bounding box center [452, 159] width 49 height 16
click at [457, 160] on input "Free item" at bounding box center [460, 159] width 49 height 16
checkbox input "false"
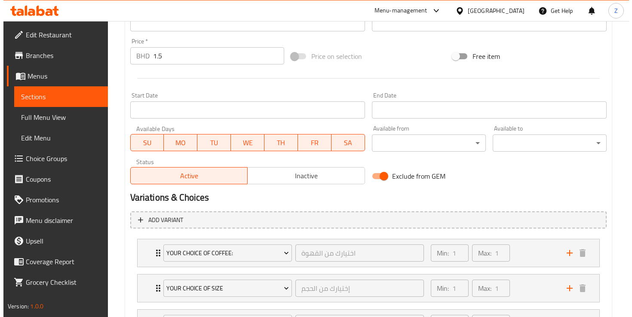
scroll to position [311, 0]
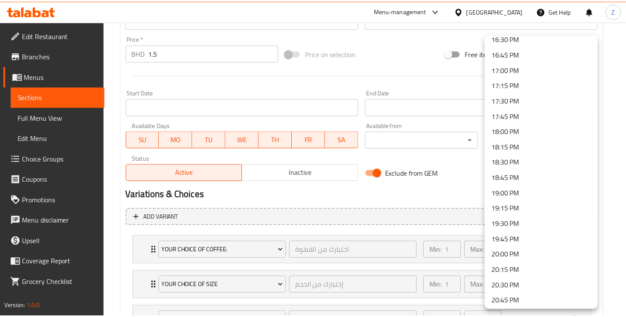
scroll to position [1232, 0]
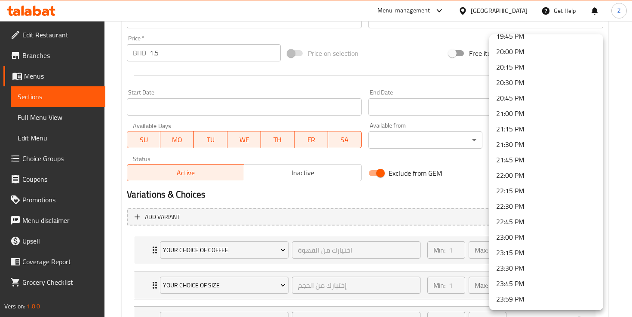
click at [516, 304] on li "23:59 PM" at bounding box center [546, 299] width 114 height 15
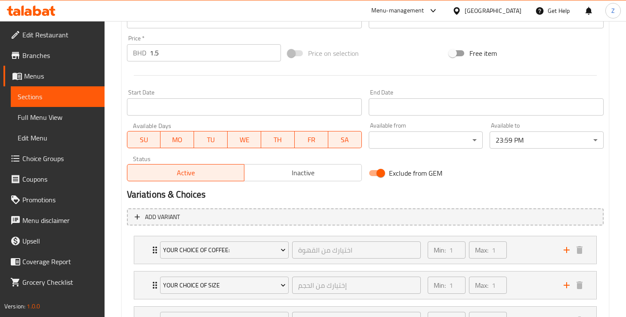
click at [491, 171] on div "Exclude from GEM" at bounding box center [445, 173] width 161 height 23
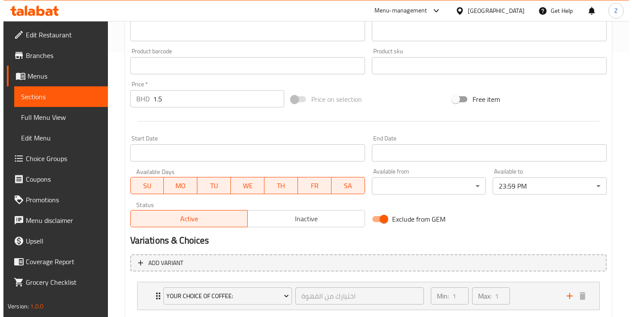
scroll to position [261, 0]
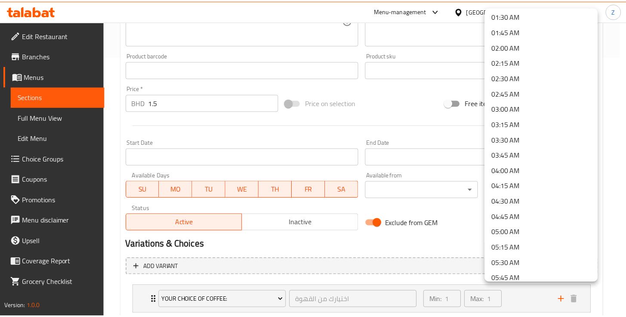
scroll to position [0, 0]
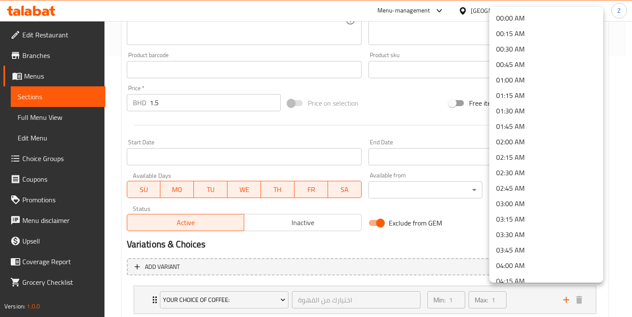
click at [470, 222] on div at bounding box center [316, 158] width 632 height 317
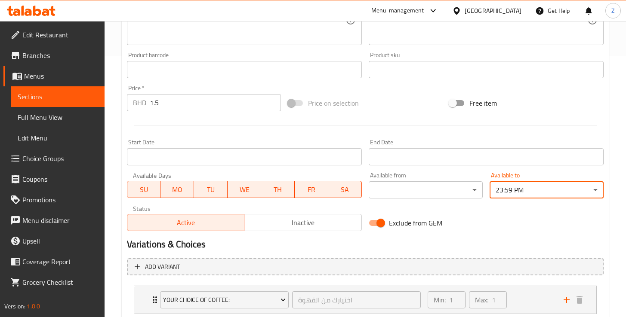
click at [498, 235] on div "Change Image Size: 1200 x 800 px / Image formats: jpg, png / 5MB Max. Item name…" at bounding box center [364, 135] width 483 height 566
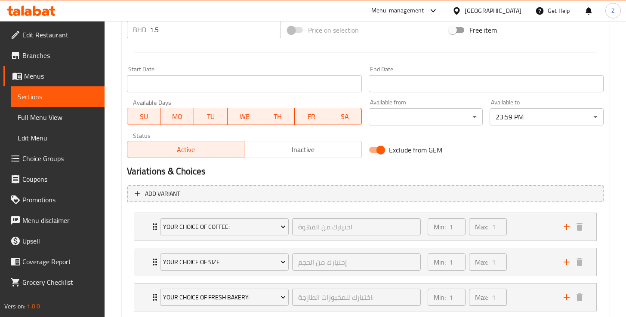
scroll to position [387, 0]
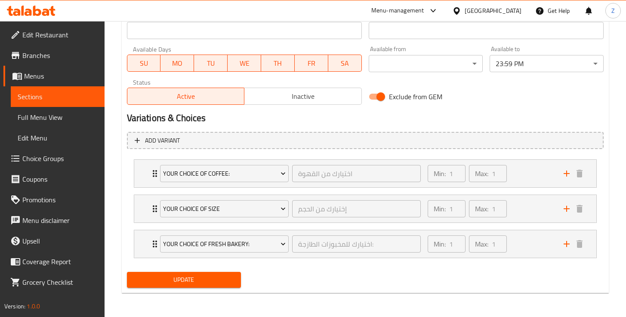
click at [52, 285] on span "Grocery Checklist" at bounding box center [59, 282] width 75 height 10
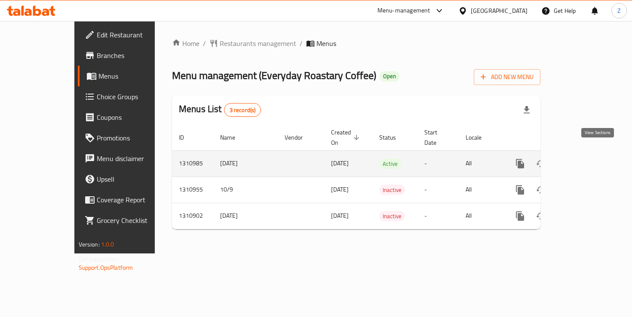
click at [586, 160] on icon "enhanced table" at bounding box center [582, 164] width 8 height 8
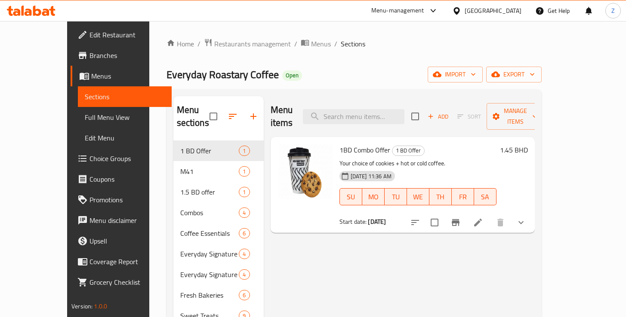
click at [85, 120] on span "Full Menu View" at bounding box center [125, 117] width 80 height 10
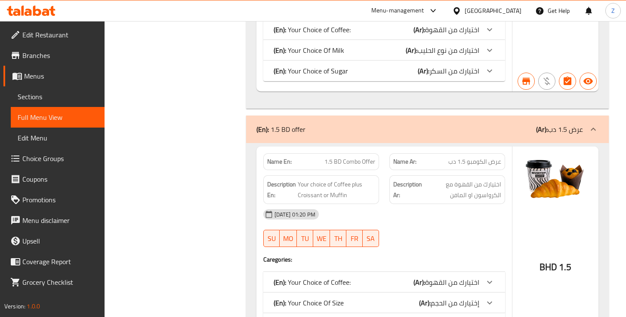
scroll to position [616, 0]
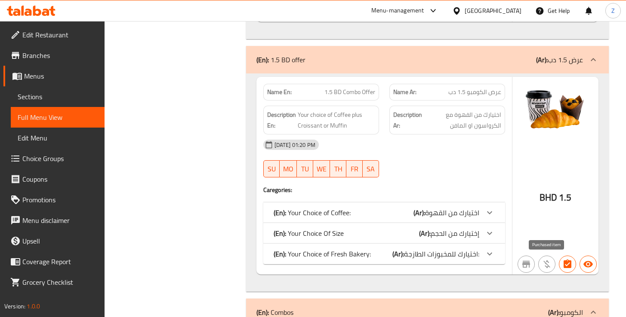
click at [549, 267] on icon "button" at bounding box center [546, 265] width 7 height 8
click at [566, 198] on span "1.5" at bounding box center [565, 197] width 12 height 17
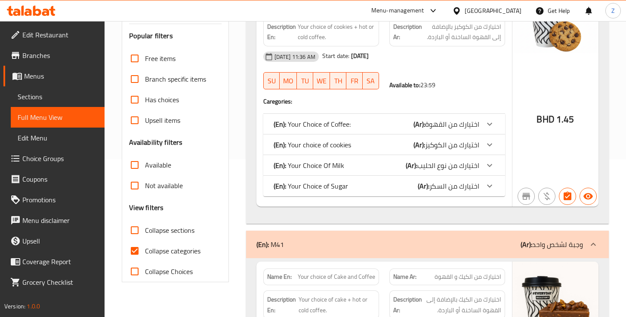
scroll to position [224, 0]
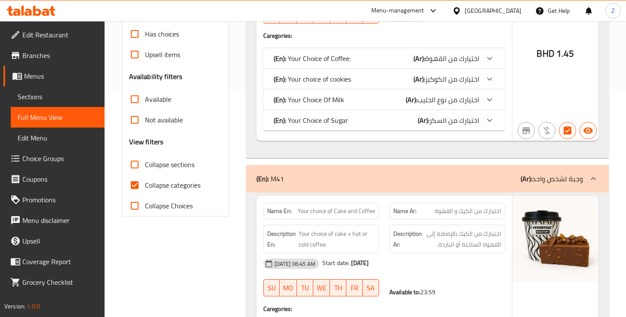
click at [34, 138] on span "Edit Menu" at bounding box center [58, 138] width 80 height 10
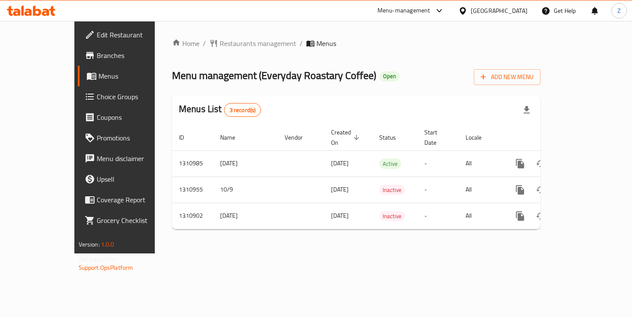
click at [97, 58] on span "Branches" at bounding box center [135, 55] width 76 height 10
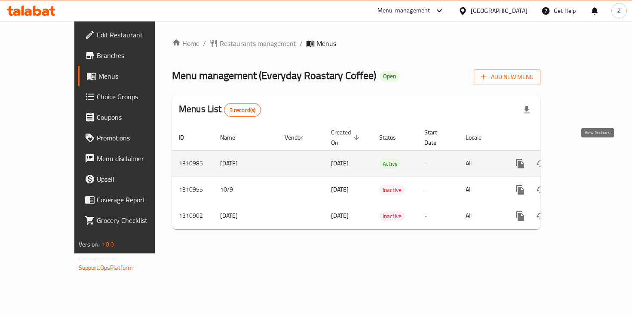
click at [587, 159] on icon "enhanced table" at bounding box center [582, 164] width 10 height 10
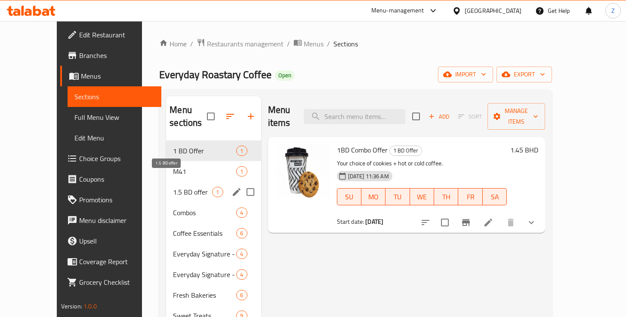
click at [173, 187] on span "1.5 BD offer" at bounding box center [192, 192] width 39 height 10
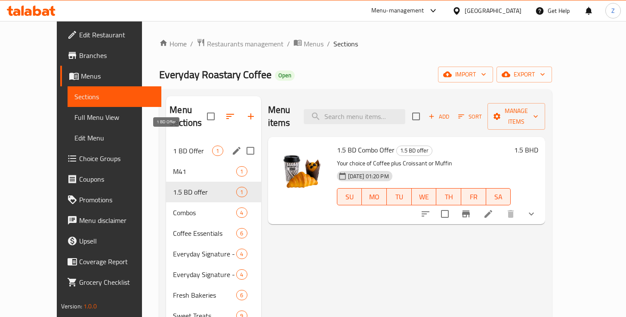
click at [173, 146] on span "1 BD Offer" at bounding box center [192, 151] width 39 height 10
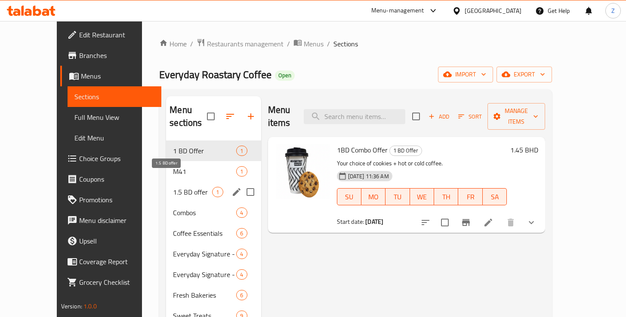
click at [178, 187] on span "1.5 BD offer" at bounding box center [192, 192] width 39 height 10
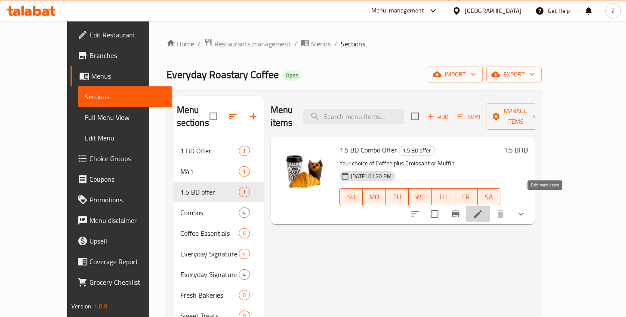
click at [483, 209] on icon at bounding box center [478, 214] width 10 height 10
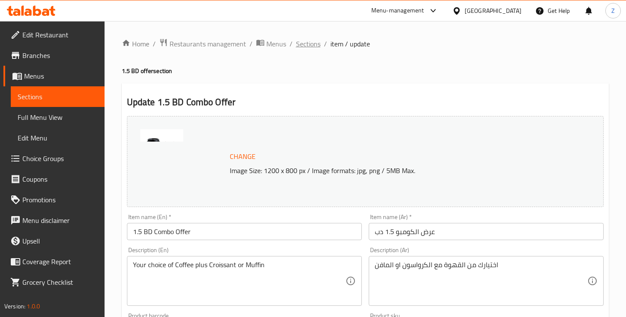
click at [304, 42] on span "Sections" at bounding box center [308, 44] width 25 height 10
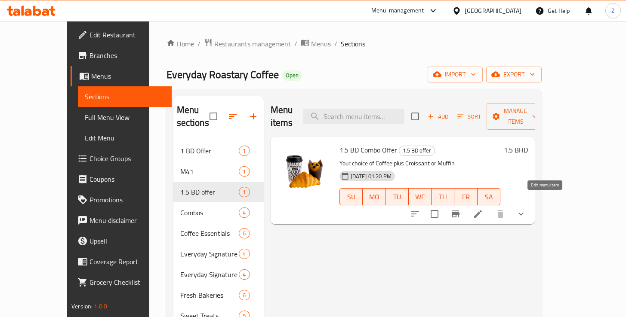
click at [482, 210] on icon at bounding box center [478, 214] width 8 height 8
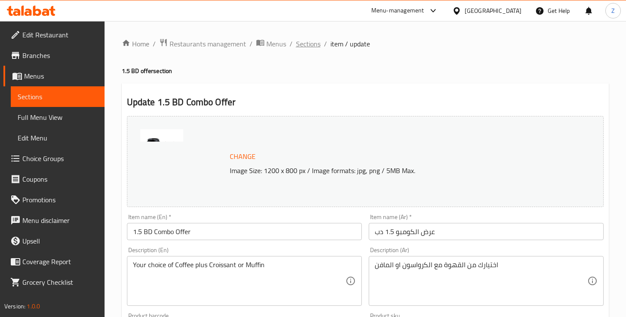
click at [303, 45] on span "Sections" at bounding box center [308, 44] width 25 height 10
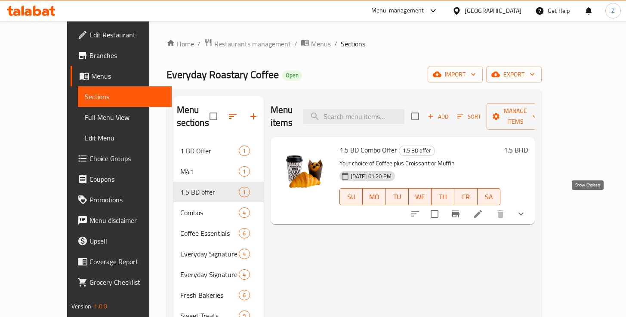
click at [523, 213] on icon "show more" at bounding box center [520, 214] width 5 height 3
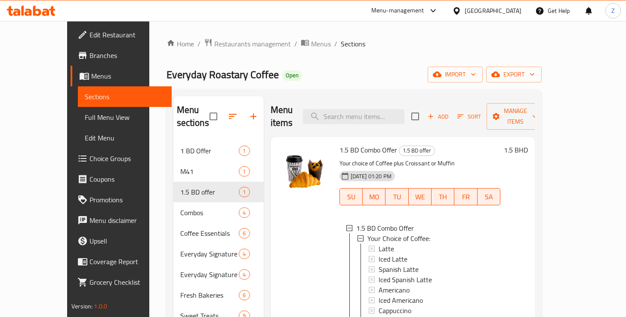
scroll to position [163, 0]
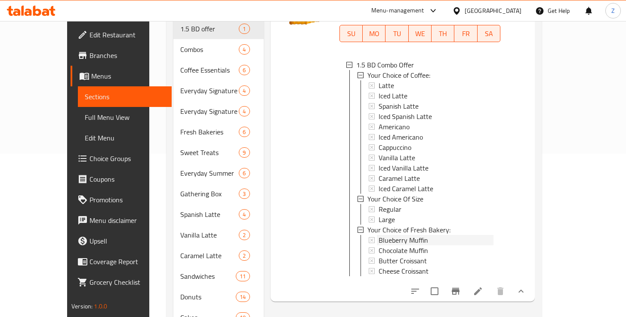
click at [369, 237] on icon at bounding box center [372, 240] width 6 height 6
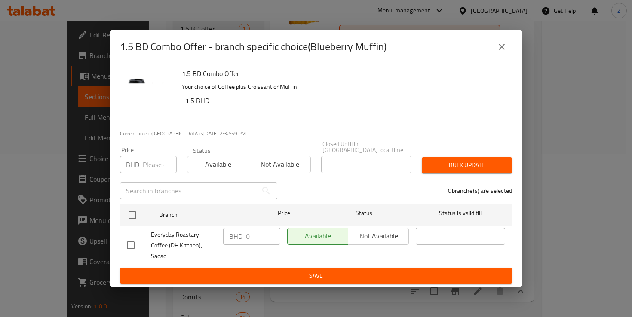
click at [335, 271] on span "Save" at bounding box center [316, 276] width 378 height 11
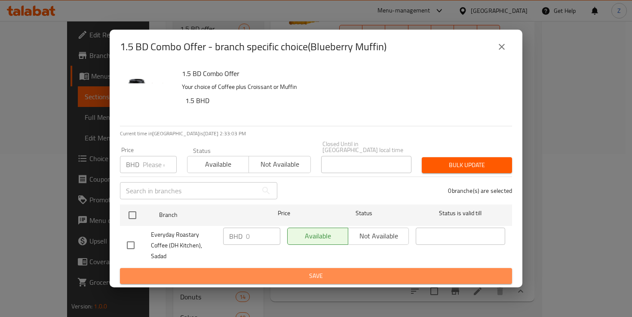
click at [330, 271] on span "Save" at bounding box center [316, 276] width 378 height 11
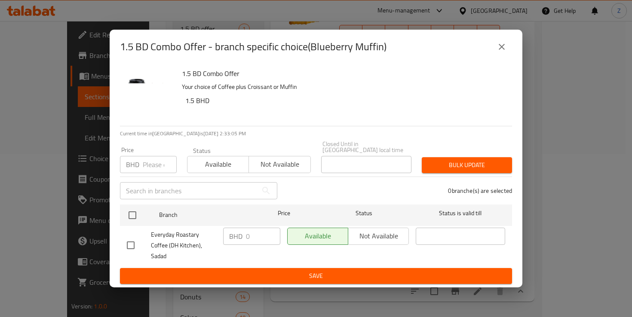
click at [129, 241] on input "checkbox" at bounding box center [131, 246] width 18 height 18
checkbox input "true"
click at [293, 271] on span "Save" at bounding box center [316, 276] width 378 height 11
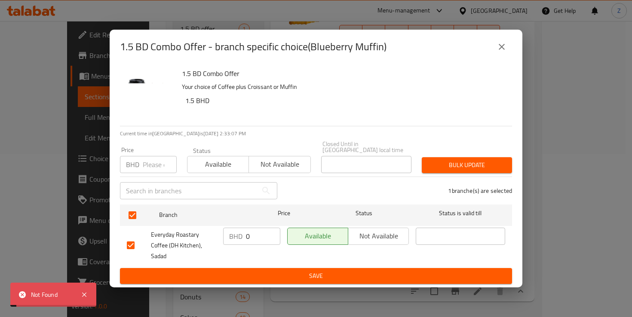
click at [497, 52] on icon "close" at bounding box center [502, 47] width 10 height 10
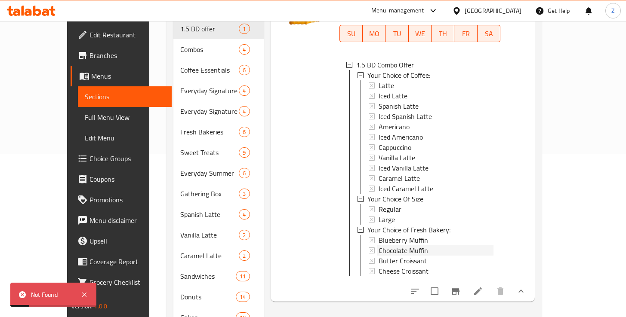
click at [378, 246] on span "Chocolate Muffin" at bounding box center [402, 251] width 49 height 10
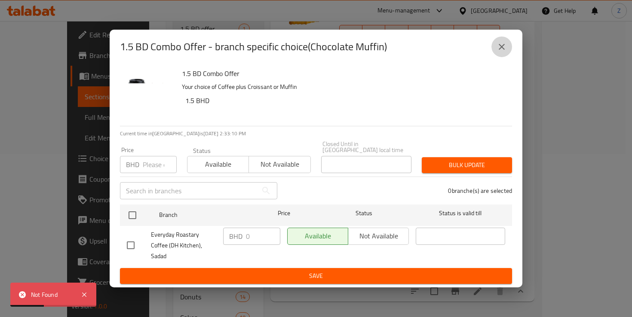
click at [501, 50] on icon "close" at bounding box center [502, 47] width 6 height 6
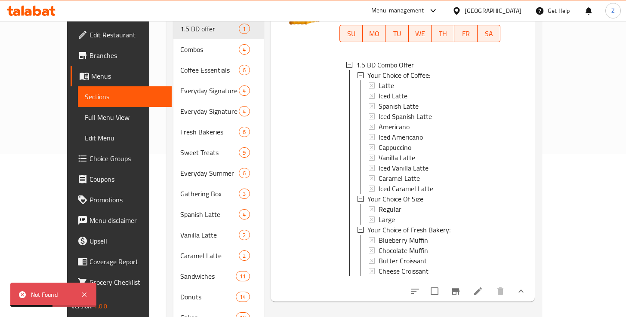
click at [378, 246] on span "Chocolate Muffin" at bounding box center [402, 251] width 49 height 10
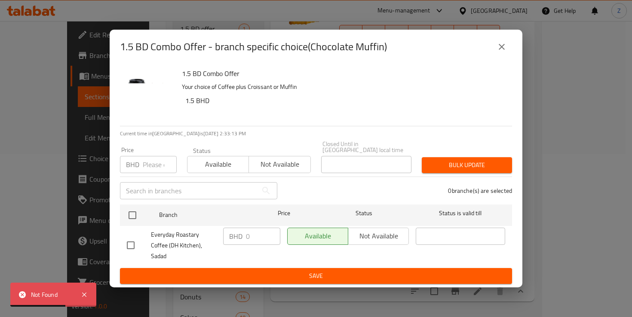
click at [503, 52] on icon "close" at bounding box center [502, 47] width 10 height 10
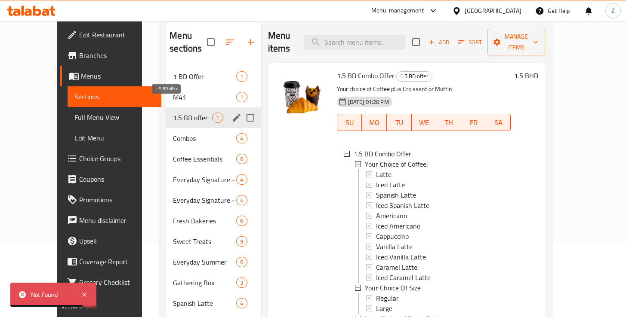
scroll to position [26, 0]
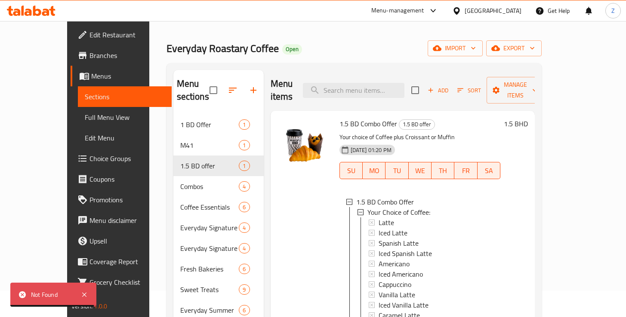
click at [89, 157] on span "Choice Groups" at bounding box center [126, 159] width 75 height 10
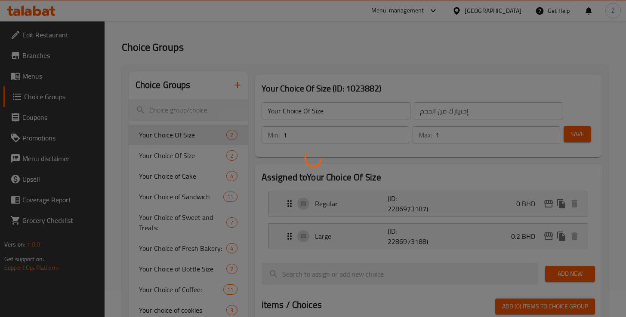
click at [188, 249] on div at bounding box center [313, 158] width 626 height 317
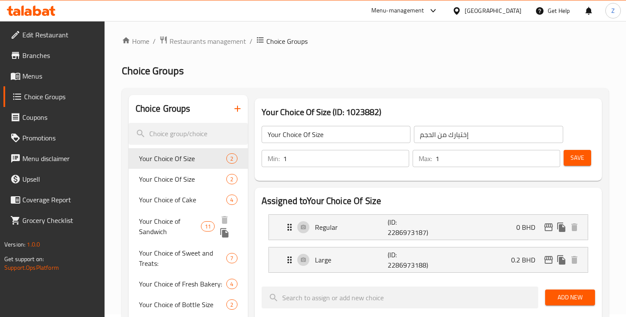
scroll to position [79, 0]
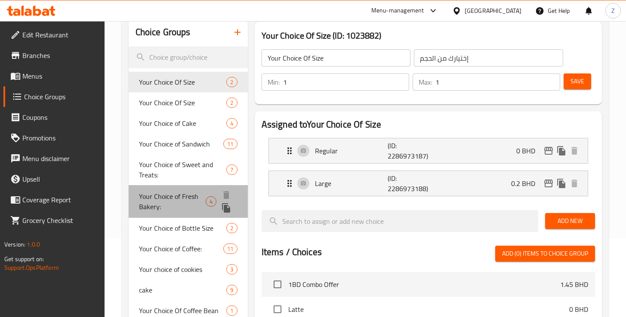
click at [181, 202] on span "Your Choice of Fresh Bakery:" at bounding box center [172, 201] width 67 height 21
type input "Your Choice of Fresh Bakery:"
type input "اختيارك للمخبوزات الطازجة:"
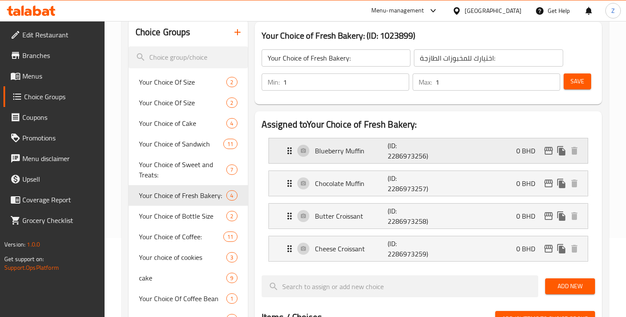
click at [479, 157] on div "Blueberry Muffin (ID: 2286973256) 0 BHD" at bounding box center [430, 150] width 293 height 25
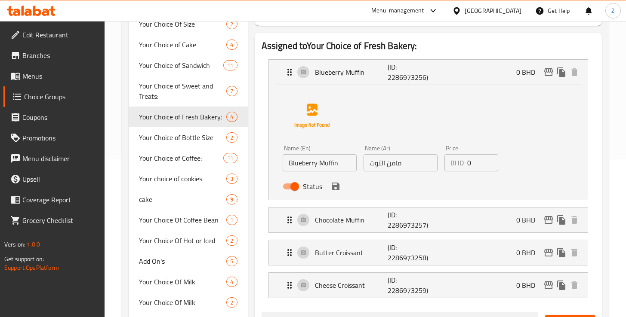
scroll to position [158, 0]
click at [458, 221] on div "Chocolate Muffin (ID: 2286973257) 0 BHD" at bounding box center [430, 219] width 293 height 25
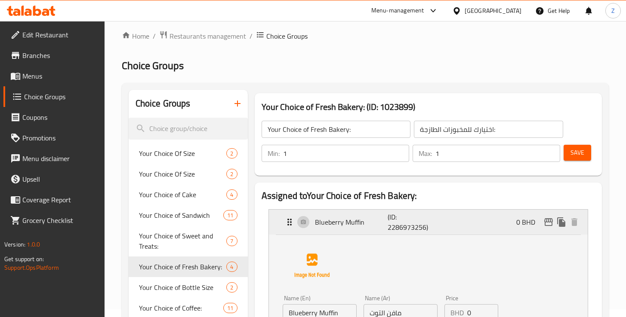
scroll to position [0, 0]
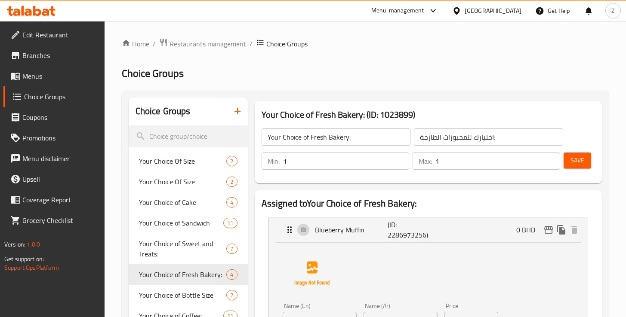
click at [573, 166] on button "Save" at bounding box center [577, 161] width 28 height 16
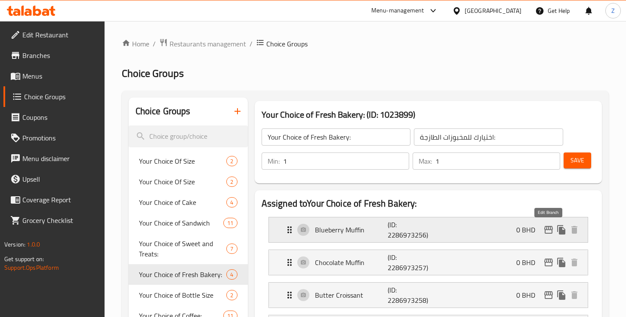
click at [549, 231] on icon "edit" at bounding box center [548, 230] width 10 height 10
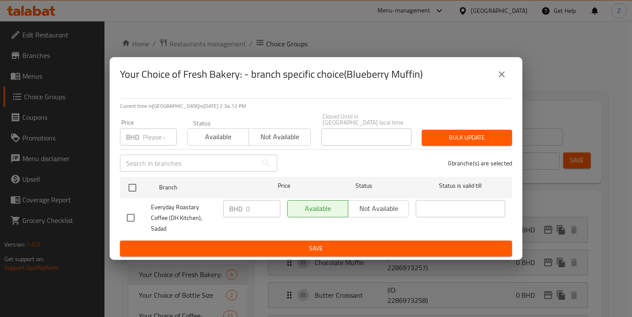
click at [132, 215] on input "checkbox" at bounding box center [131, 218] width 18 height 18
checkbox input "true"
click at [255, 213] on input "0" at bounding box center [263, 208] width 34 height 17
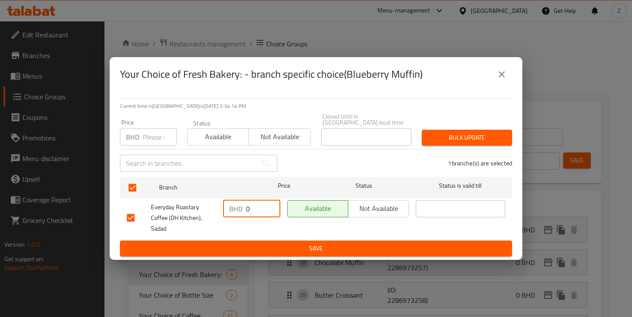
click at [255, 213] on input "0" at bounding box center [263, 208] width 34 height 17
click at [322, 243] on span "Save" at bounding box center [316, 248] width 378 height 11
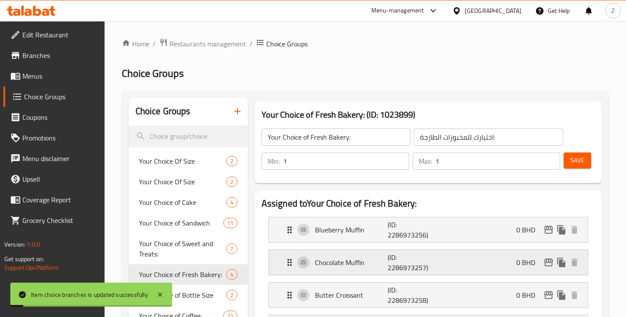
click at [452, 261] on div "Chocolate Muffin (ID: 2286973257) 0 BHD" at bounding box center [430, 262] width 293 height 25
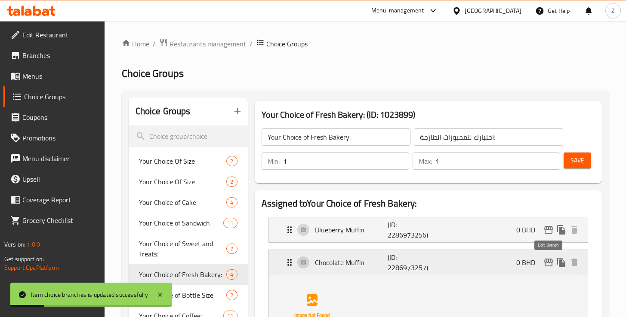
click at [546, 263] on icon "edit" at bounding box center [548, 263] width 9 height 8
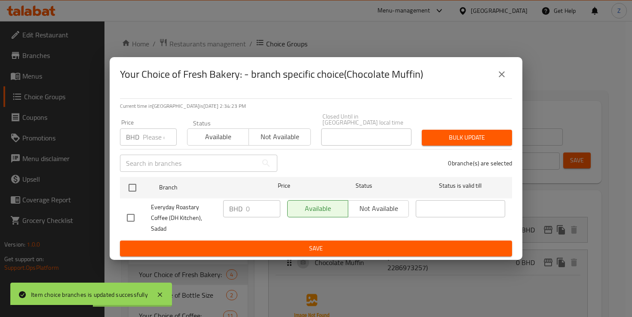
click at [131, 212] on input "checkbox" at bounding box center [131, 218] width 18 height 18
checkbox input "true"
click at [250, 212] on input "0" at bounding box center [263, 208] width 34 height 17
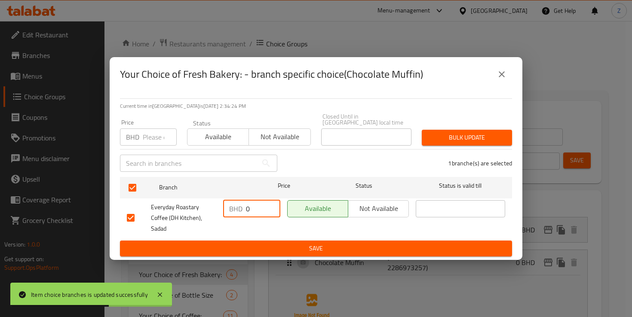
click at [250, 212] on input "0" at bounding box center [263, 208] width 34 height 17
click at [283, 243] on span "Save" at bounding box center [316, 248] width 378 height 11
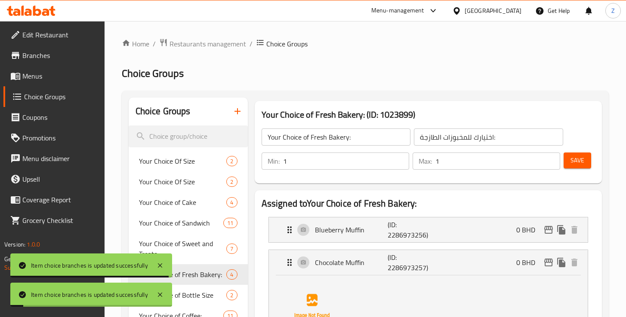
click at [464, 198] on h2 "Assigned to Your Choice of Fresh Bakery:" at bounding box center [427, 203] width 333 height 13
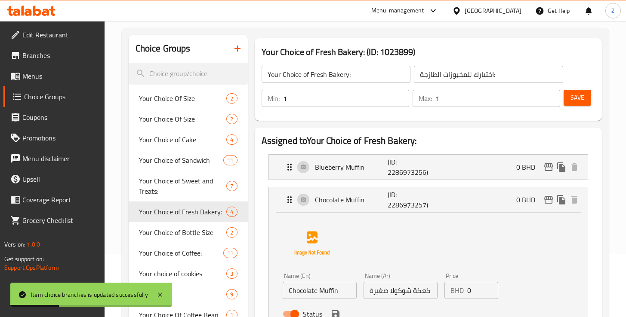
scroll to position [80, 0]
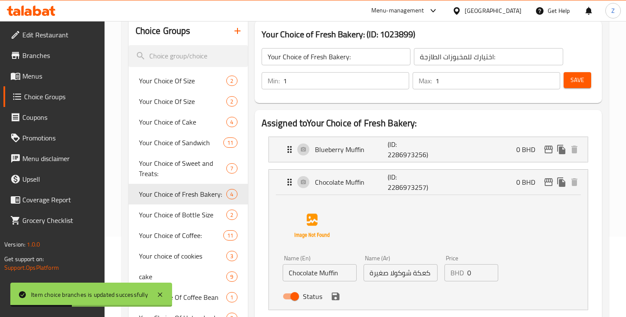
click at [576, 80] on span "Save" at bounding box center [577, 80] width 14 height 11
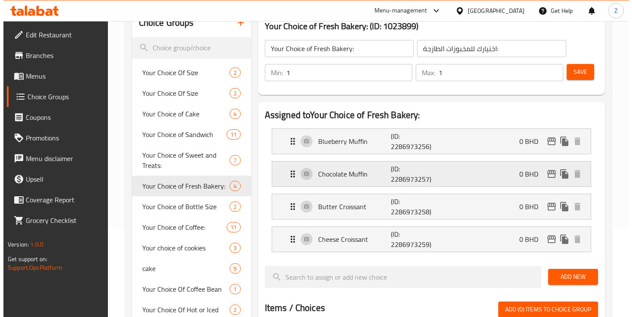
scroll to position [0, 0]
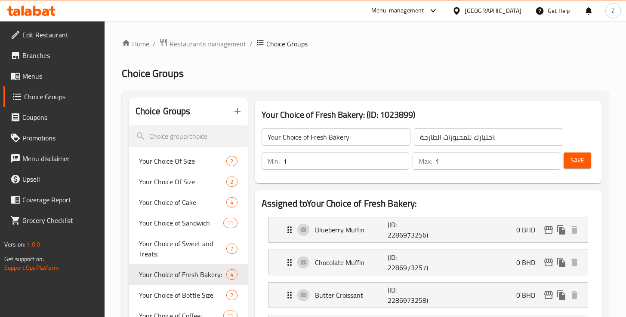
click at [38, 76] on span "Menus" at bounding box center [59, 76] width 75 height 10
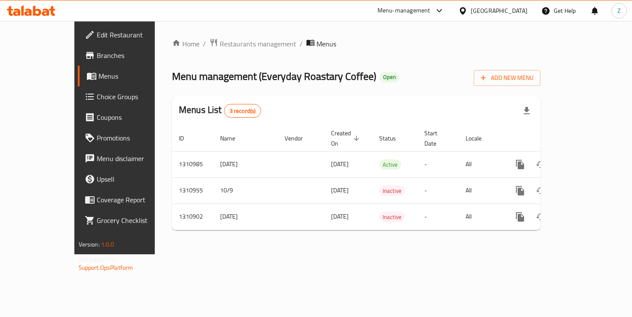
click at [97, 54] on span "Branches" at bounding box center [135, 55] width 76 height 10
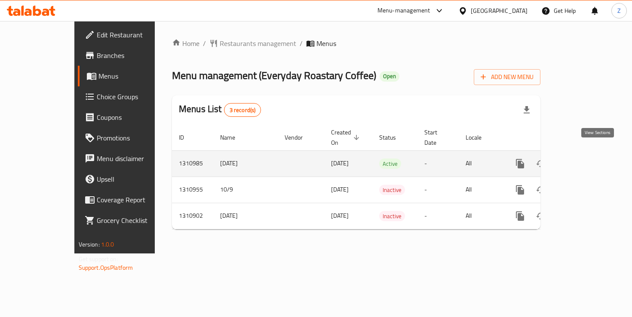
click at [587, 159] on icon "enhanced table" at bounding box center [582, 164] width 10 height 10
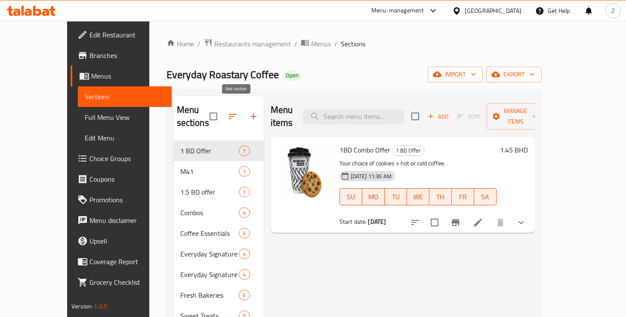
click at [248, 112] on icon "button" at bounding box center [253, 116] width 10 height 10
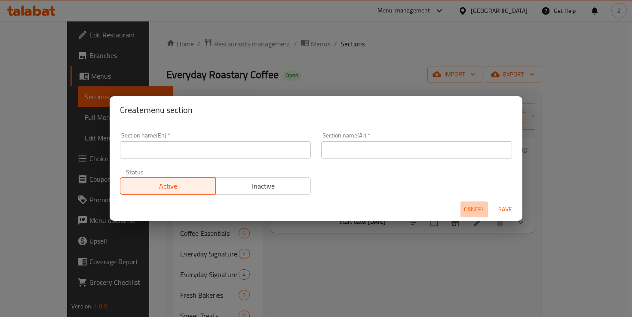
click at [471, 209] on span "Cancel" at bounding box center [474, 209] width 21 height 11
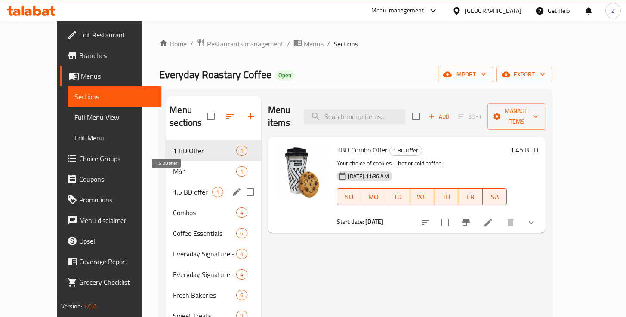
click at [173, 187] on span "1.5 BD offer" at bounding box center [192, 192] width 39 height 10
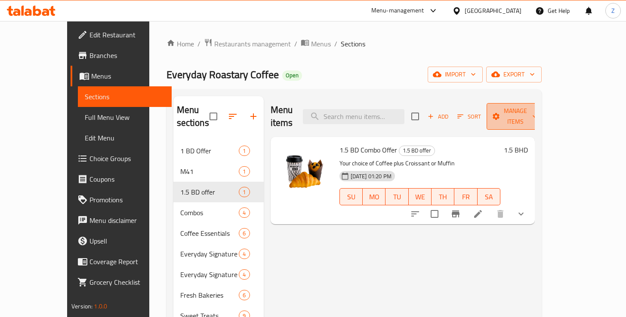
click at [537, 114] on span "Manage items" at bounding box center [515, 117] width 44 height 22
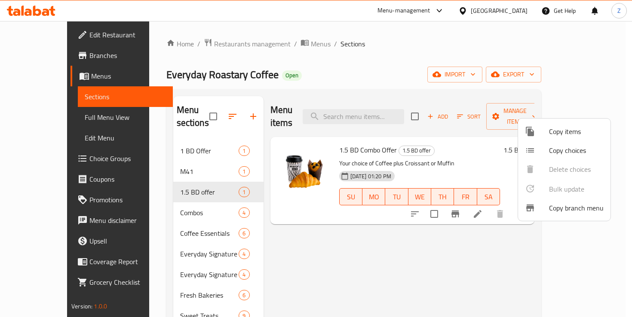
click at [480, 144] on div at bounding box center [316, 158] width 632 height 317
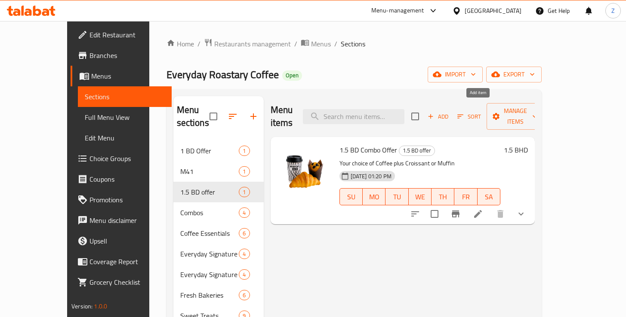
click at [434, 113] on icon "button" at bounding box center [431, 117] width 8 height 8
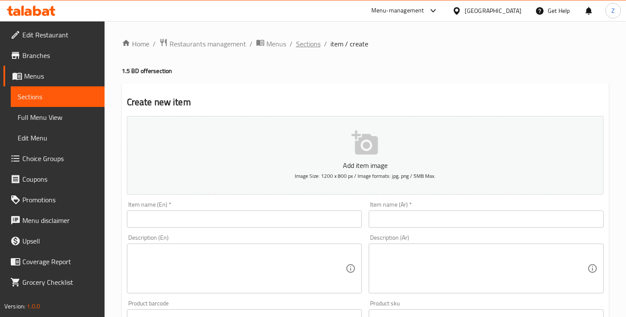
click at [305, 43] on span "Sections" at bounding box center [308, 44] width 25 height 10
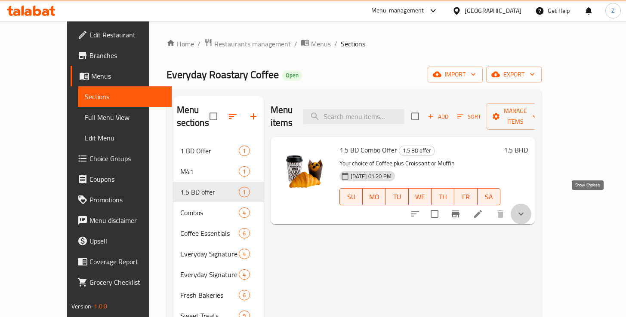
click at [523, 213] on icon "show more" at bounding box center [520, 214] width 5 height 3
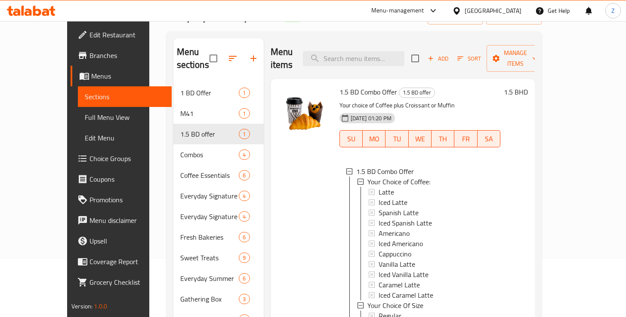
scroll to position [61, 0]
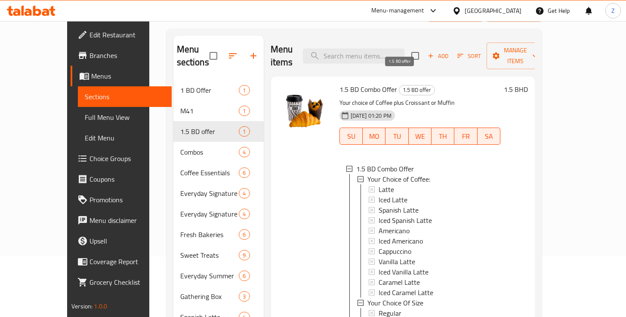
click at [400, 85] on span "1.5 BD offer" at bounding box center [416, 90] width 35 height 10
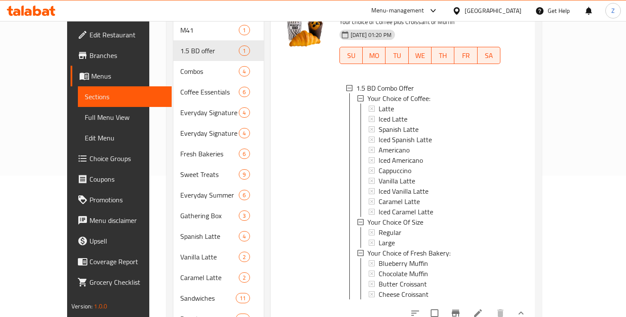
scroll to position [211, 0]
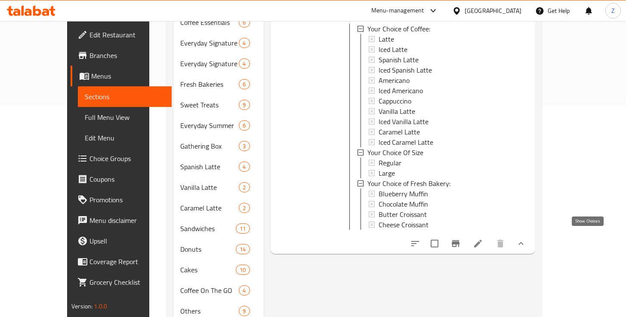
click at [526, 239] on icon "show more" at bounding box center [521, 244] width 10 height 10
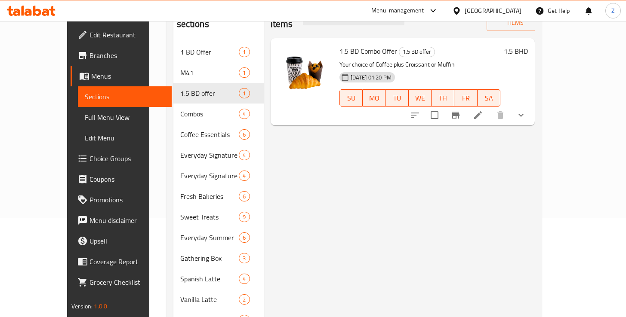
scroll to position [50, 0]
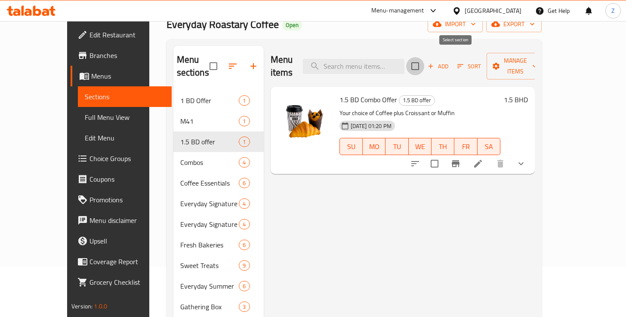
click at [424, 61] on input "checkbox" at bounding box center [415, 66] width 18 height 18
checkbox input "true"
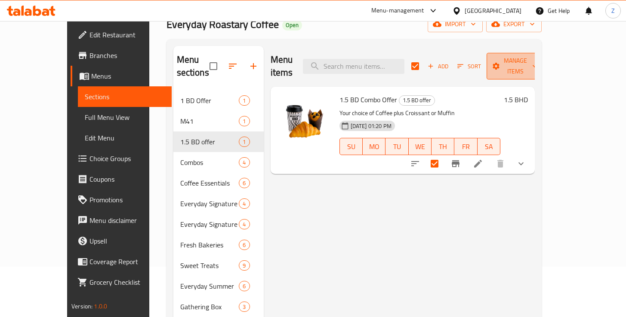
click at [537, 63] on span "Manage items" at bounding box center [515, 66] width 44 height 22
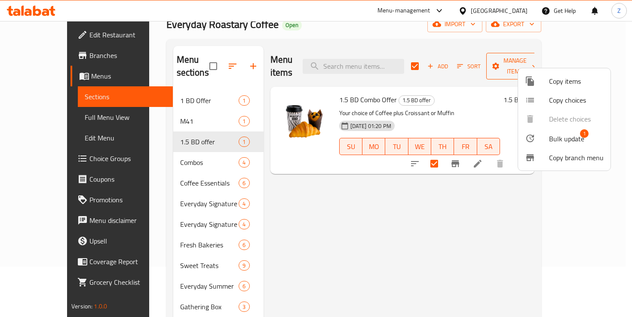
click at [547, 63] on div at bounding box center [316, 158] width 632 height 317
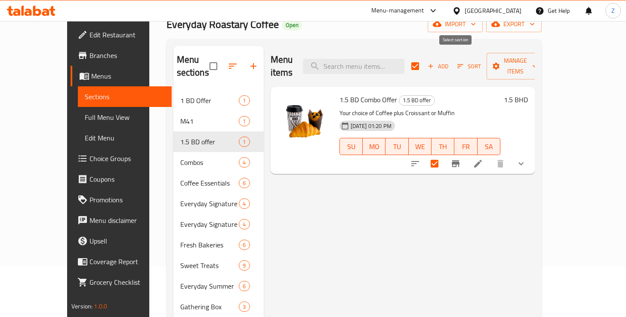
click at [424, 60] on input "checkbox" at bounding box center [415, 66] width 18 height 18
checkbox input "false"
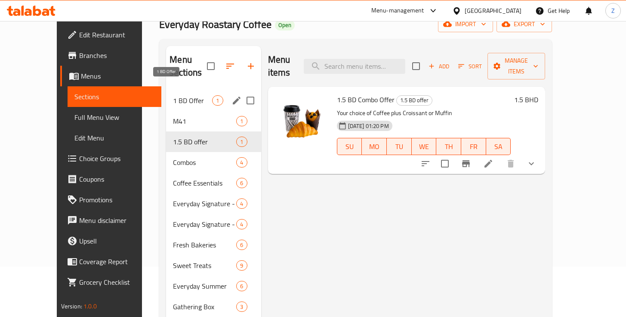
click at [173, 95] on span "1 BD Offer" at bounding box center [192, 100] width 39 height 10
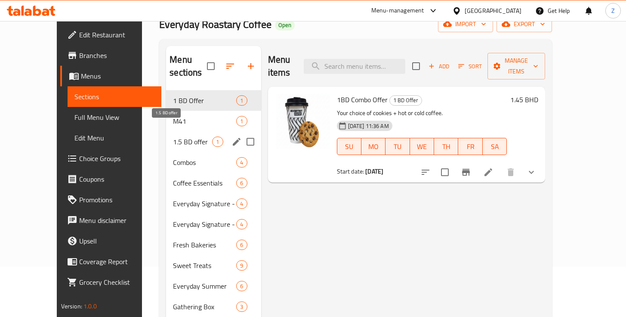
click at [173, 137] on span "1.5 BD offer" at bounding box center [192, 142] width 39 height 10
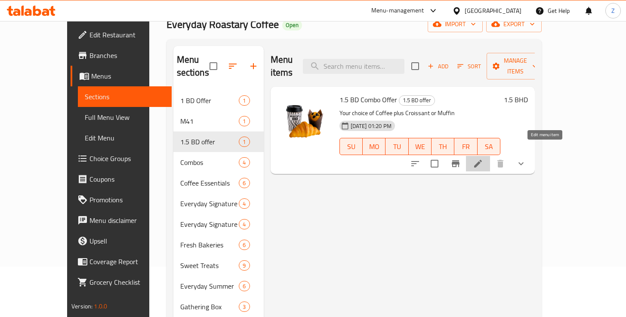
click at [483, 159] on icon at bounding box center [478, 164] width 10 height 10
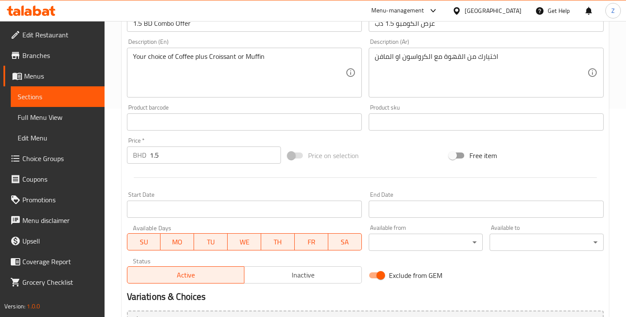
scroll to position [225, 0]
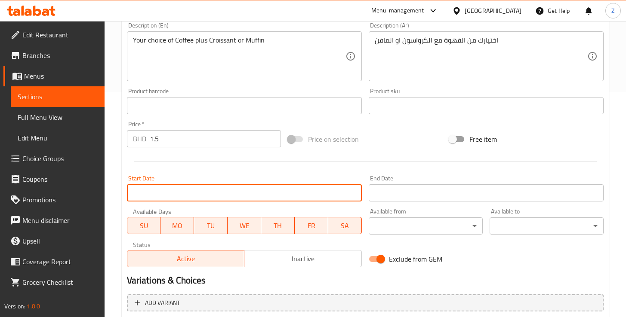
click at [265, 195] on input "Start Date" at bounding box center [244, 192] width 235 height 17
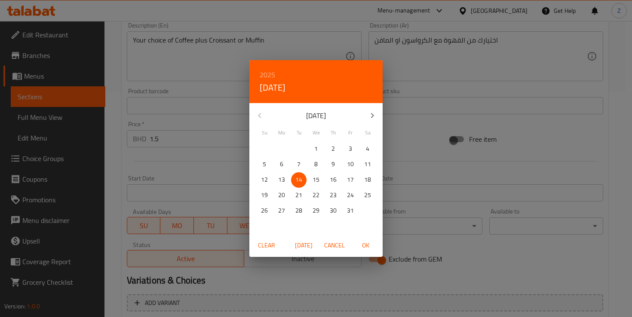
click at [316, 151] on p "1" at bounding box center [315, 149] width 3 height 11
click at [364, 246] on span "OK" at bounding box center [365, 245] width 21 height 11
type input "[DATE]"
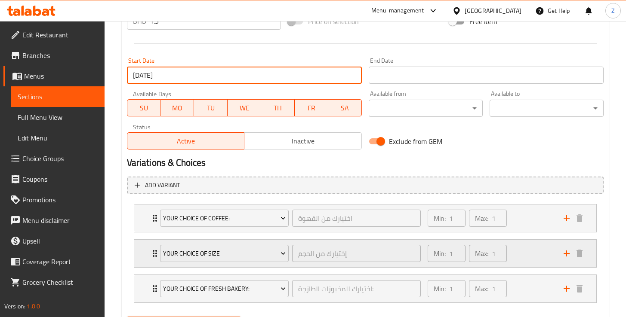
scroll to position [387, 0]
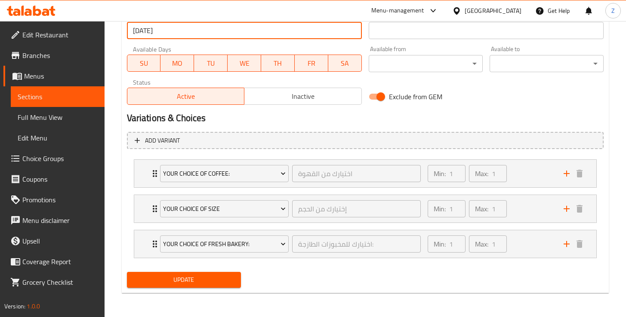
click at [214, 283] on span "Update" at bounding box center [184, 280] width 100 height 11
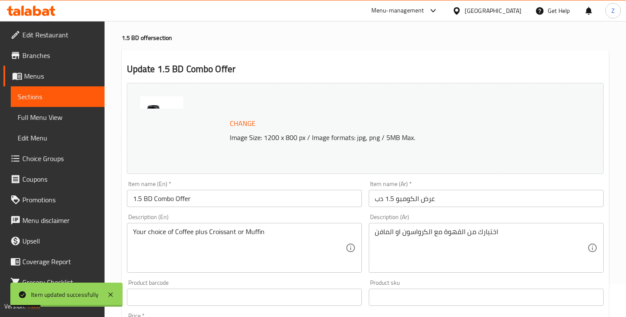
scroll to position [0, 0]
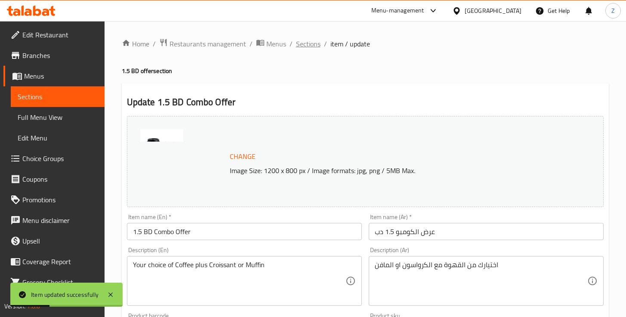
click at [303, 43] on span "Sections" at bounding box center [308, 44] width 25 height 10
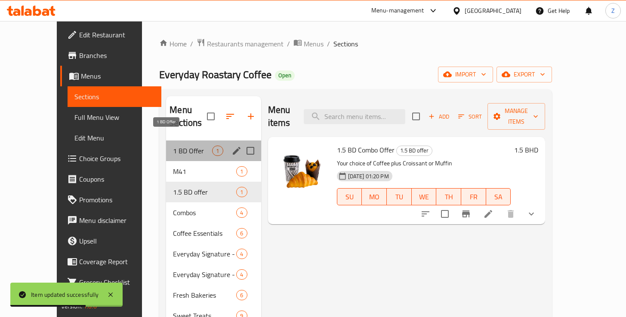
click at [173, 146] on span "1 BD Offer" at bounding box center [192, 151] width 39 height 10
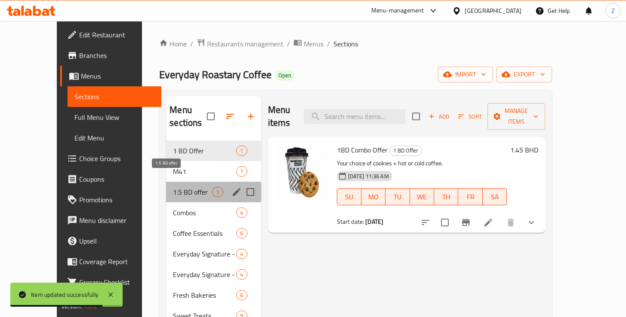
click at [173, 187] on span "1.5 BD offer" at bounding box center [192, 192] width 39 height 10
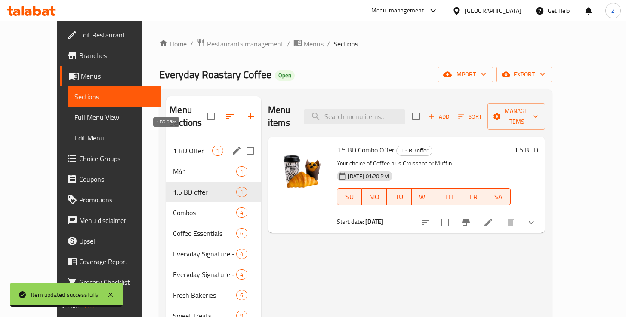
click at [173, 146] on span "1 BD Offer" at bounding box center [192, 151] width 39 height 10
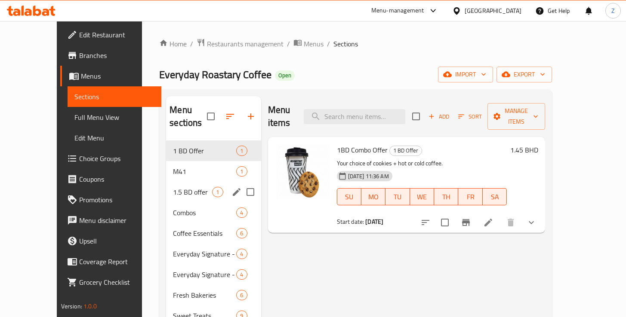
click at [170, 187] on div "1.5 BD offer 1" at bounding box center [213, 192] width 95 height 21
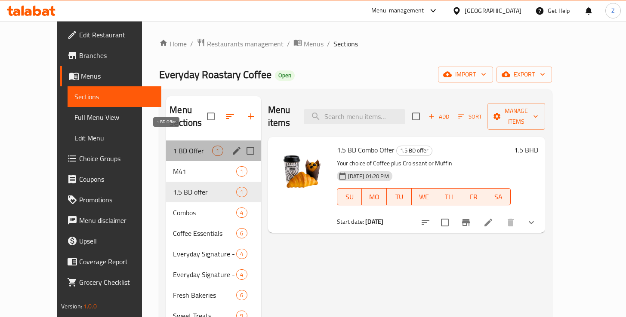
click at [173, 146] on span "1 BD Offer" at bounding box center [192, 151] width 39 height 10
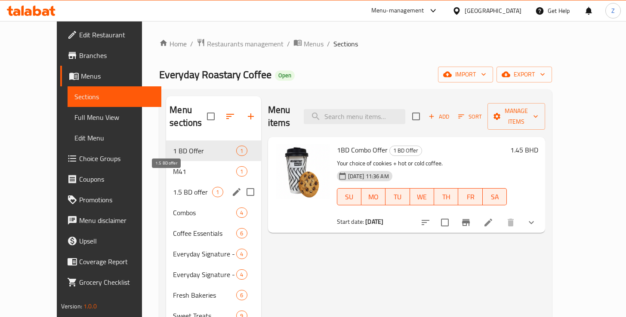
click at [173, 187] on span "1.5 BD offer" at bounding box center [192, 192] width 39 height 10
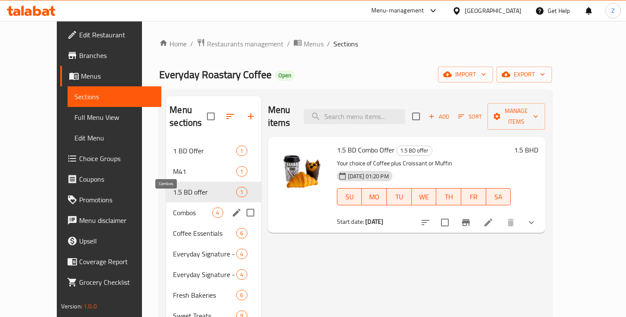
click at [173, 208] on span "Combos" at bounding box center [192, 213] width 39 height 10
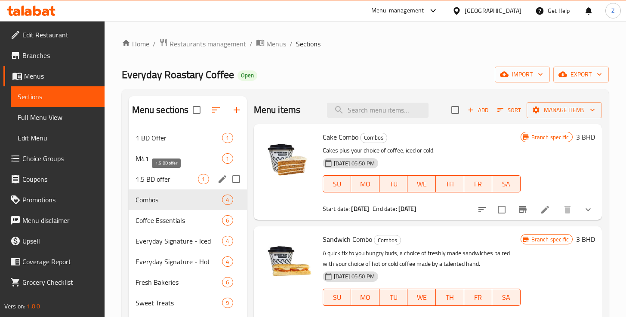
click at [166, 182] on span "1.5 BD offer" at bounding box center [166, 179] width 63 height 10
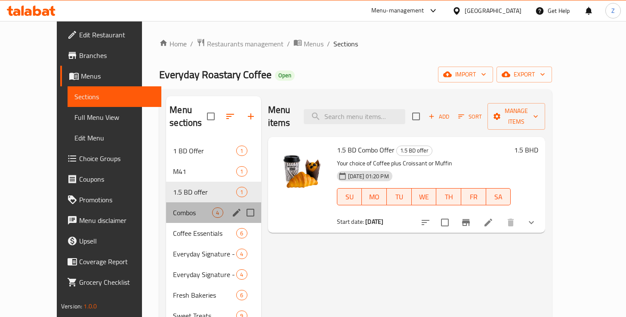
click at [166, 203] on div "Combos 4" at bounding box center [213, 213] width 95 height 21
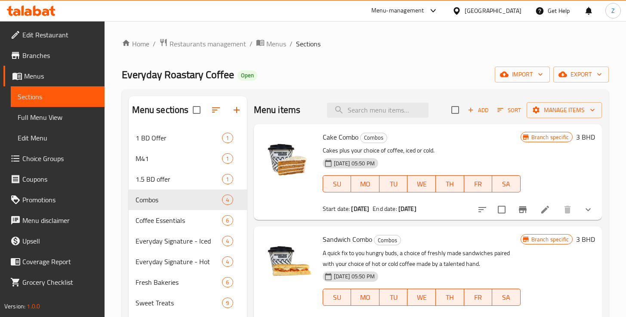
scroll to position [15, 0]
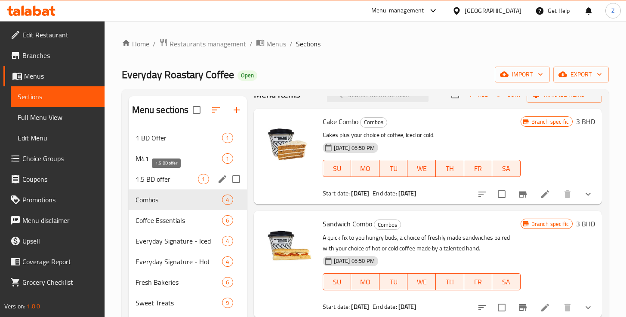
click at [157, 179] on span "1.5 BD offer" at bounding box center [166, 179] width 63 height 10
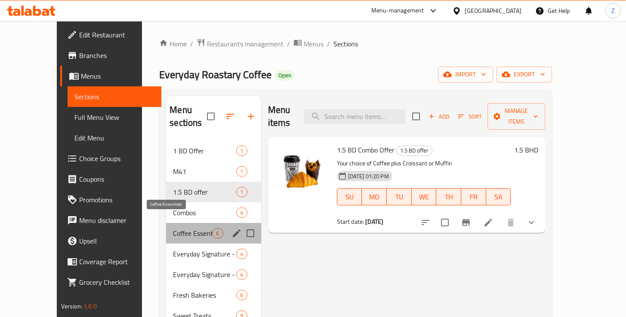
click at [173, 228] on span "Coffee Essentials" at bounding box center [192, 233] width 39 height 10
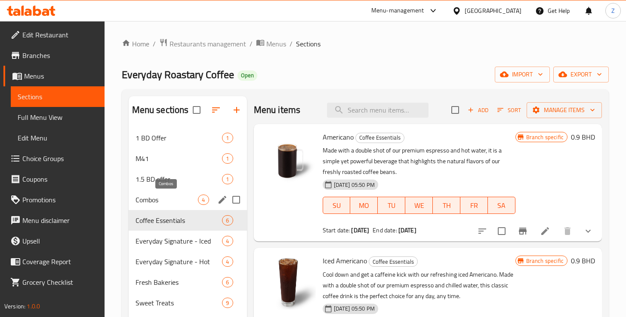
click at [168, 201] on span "Combos" at bounding box center [166, 200] width 63 height 10
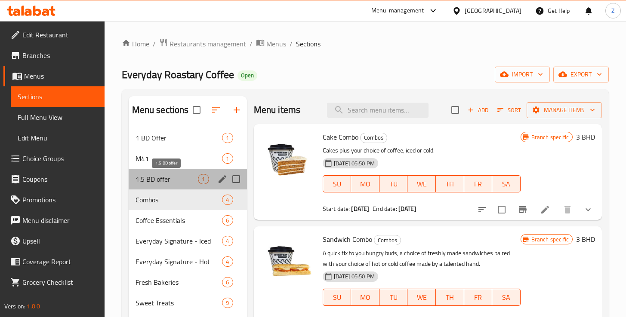
click at [165, 178] on span "1.5 BD offer" at bounding box center [166, 179] width 63 height 10
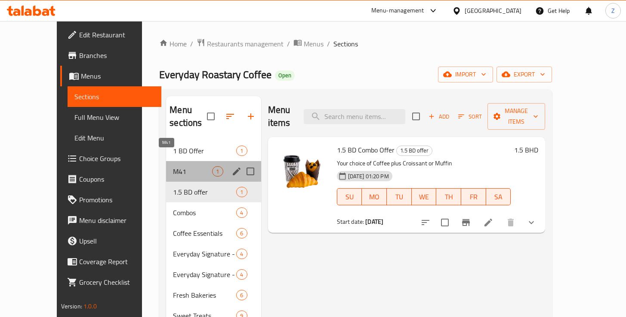
click at [173, 166] on span "M41" at bounding box center [192, 171] width 39 height 10
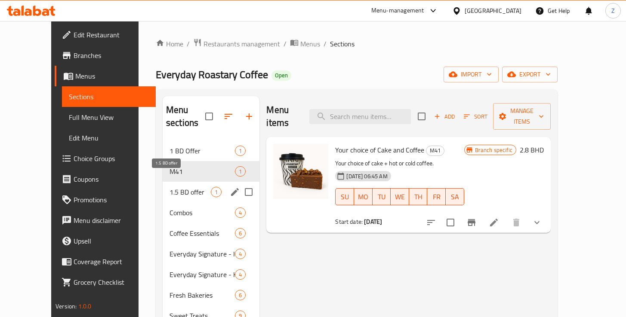
click at [169, 187] on span "1.5 BD offer" at bounding box center [189, 192] width 41 height 10
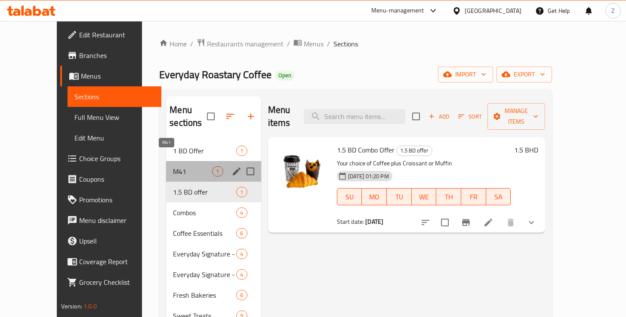
click at [173, 166] on span "M41" at bounding box center [192, 171] width 39 height 10
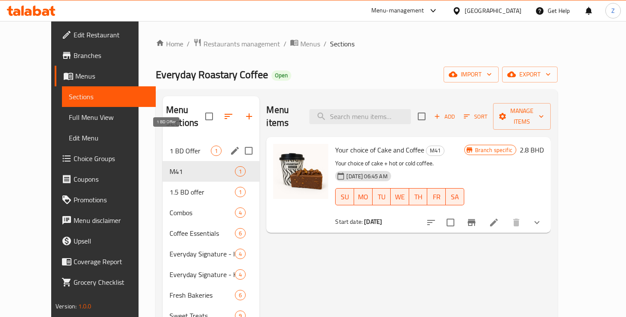
click at [169, 146] on span "1 BD Offer" at bounding box center [189, 151] width 41 height 10
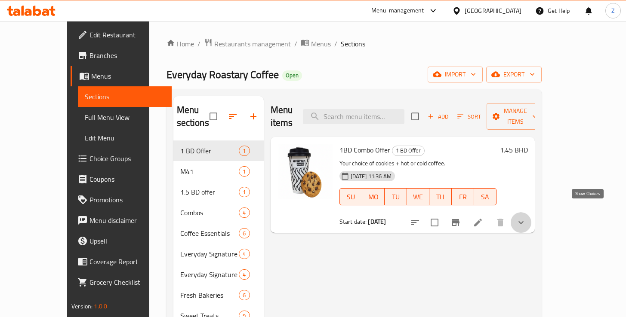
click at [526, 218] on icon "show more" at bounding box center [521, 223] width 10 height 10
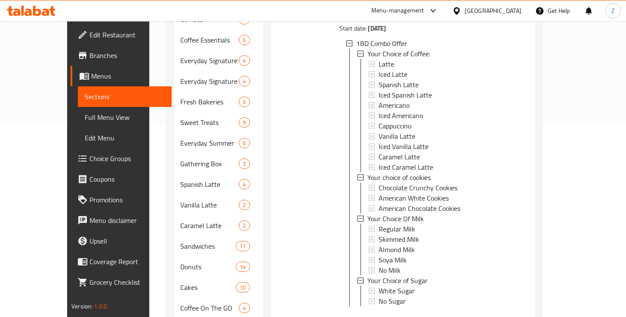
scroll to position [230, 0]
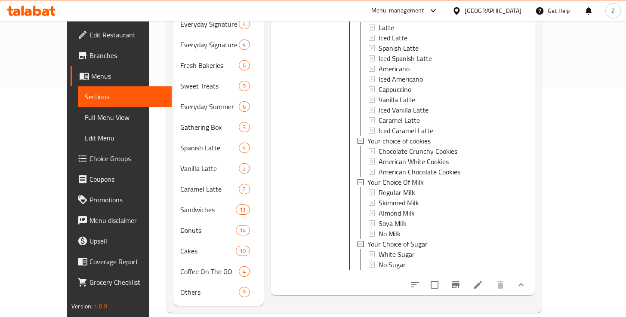
click at [490, 280] on li at bounding box center [478, 284] width 24 height 15
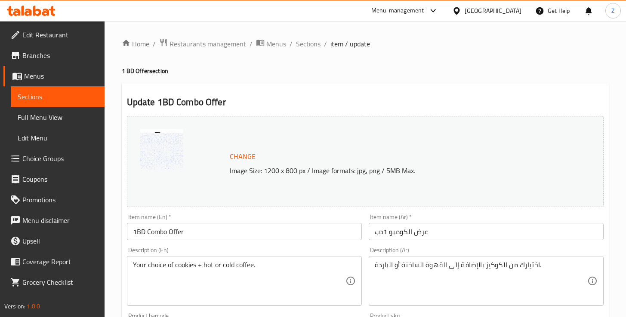
click at [302, 43] on span "Sections" at bounding box center [308, 44] width 25 height 10
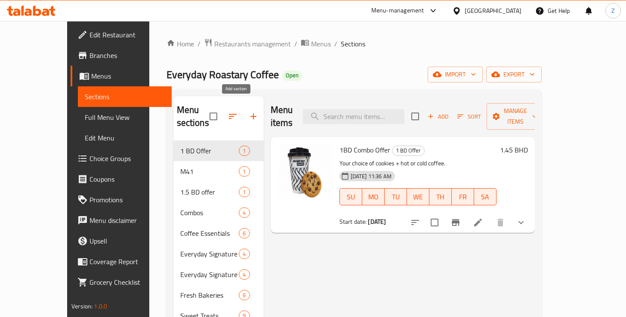
click at [248, 111] on icon "button" at bounding box center [253, 116] width 10 height 10
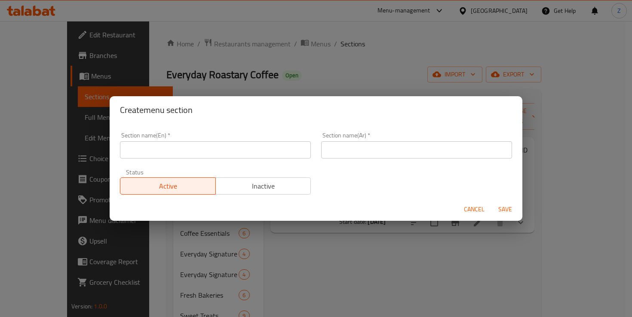
click at [475, 210] on span "Cancel" at bounding box center [474, 209] width 21 height 11
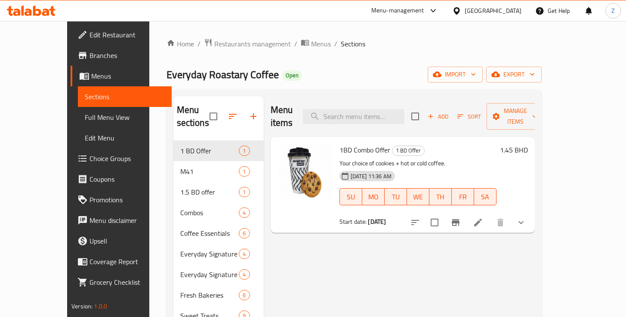
click at [176, 98] on div "Menu sections" at bounding box center [218, 116] width 90 height 41
click at [204, 110] on input "checkbox" at bounding box center [213, 117] width 18 height 18
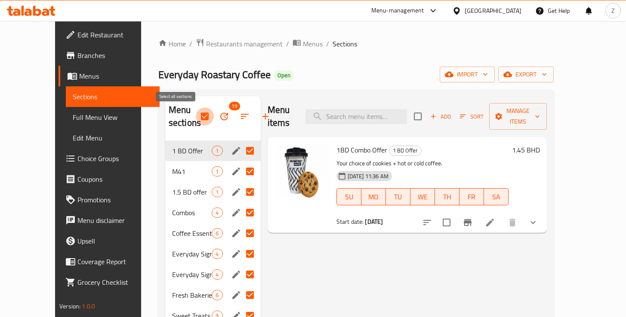
click at [196, 117] on input "checkbox" at bounding box center [205, 117] width 18 height 18
checkbox input "false"
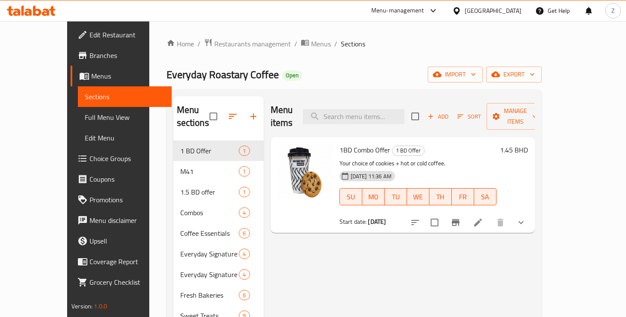
click at [149, 138] on div "Home / Restaurants management / Menus / Sections Everyday Roastary Coffee Open …" at bounding box center [353, 290] width 409 height 539
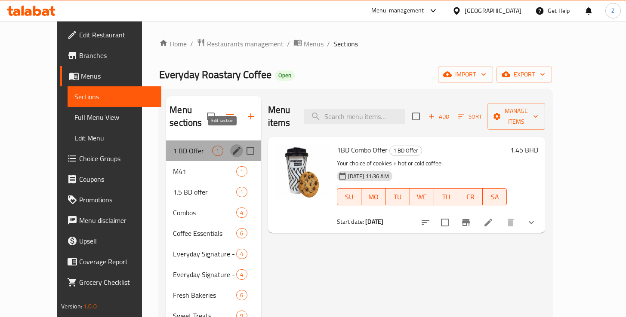
click at [231, 146] on icon "edit" at bounding box center [236, 151] width 10 height 10
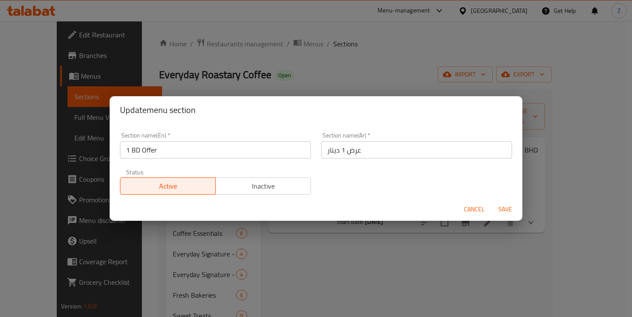
click at [471, 209] on span "Cancel" at bounding box center [474, 209] width 21 height 11
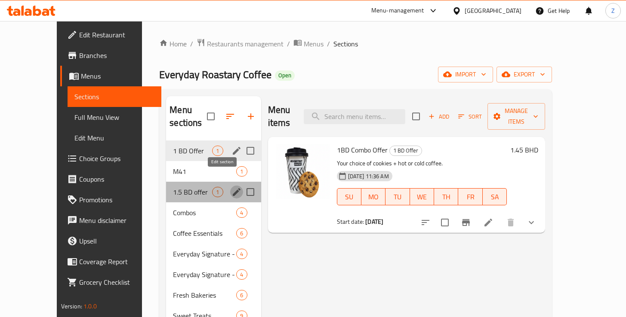
click at [231, 187] on icon "edit" at bounding box center [236, 192] width 10 height 10
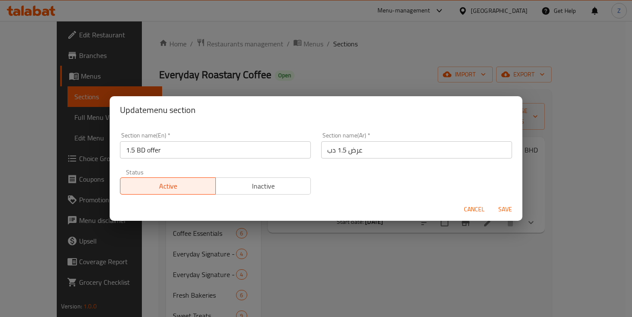
click at [470, 209] on span "Cancel" at bounding box center [474, 209] width 21 height 11
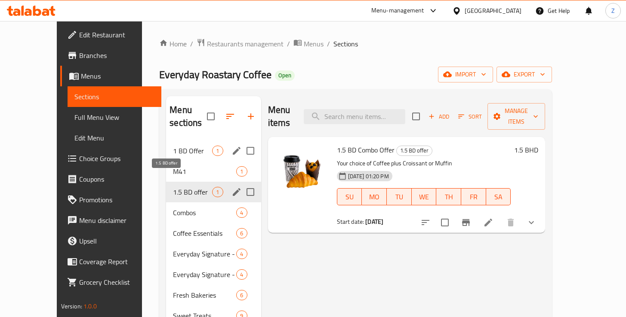
click at [173, 187] on span "1.5 BD offer" at bounding box center [192, 192] width 39 height 10
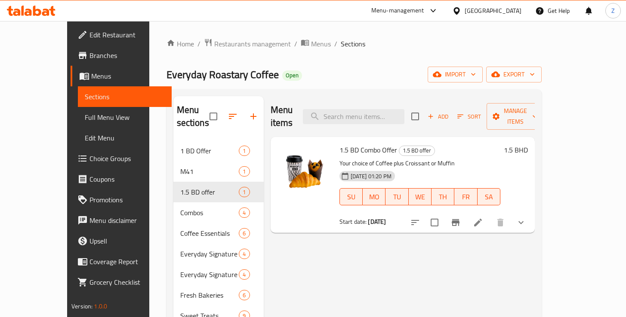
click at [71, 206] on link "Promotions" at bounding box center [121, 200] width 101 height 21
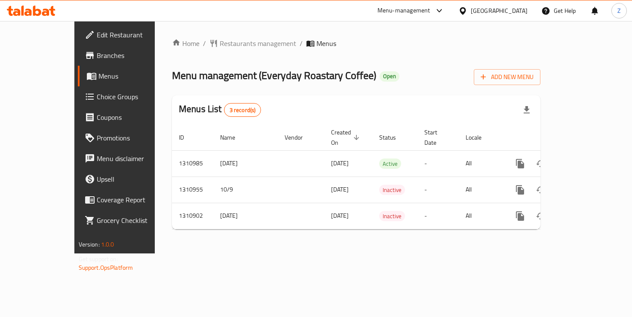
click at [97, 98] on span "Choice Groups" at bounding box center [135, 97] width 76 height 10
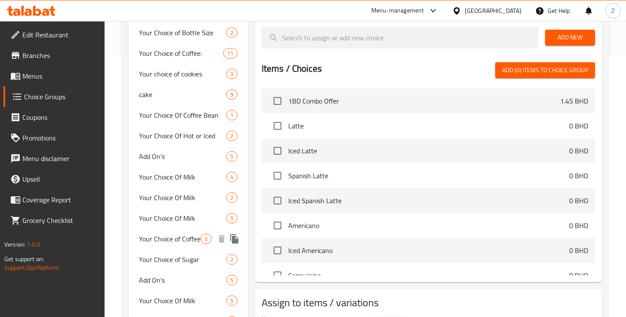
scroll to position [246, 0]
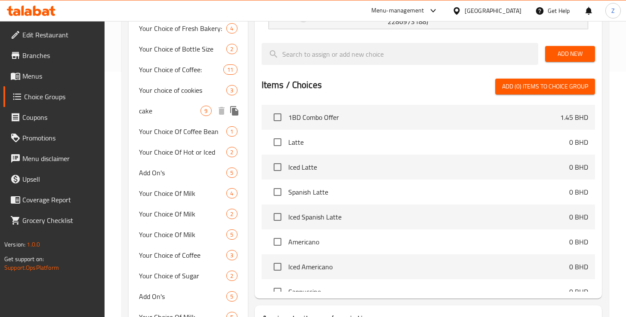
click at [161, 109] on span "cake" at bounding box center [170, 111] width 62 height 10
type input "cake"
type input "كيك"
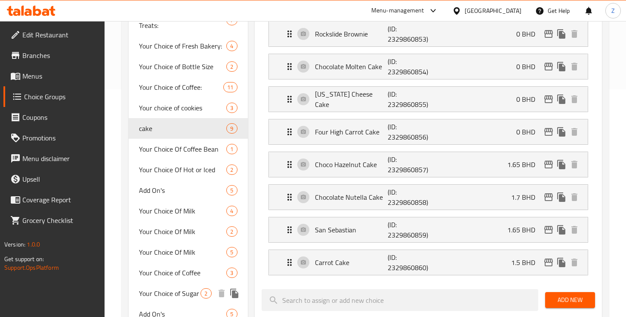
scroll to position [227, 0]
click at [167, 199] on div "Add On's 5" at bounding box center [188, 191] width 119 height 21
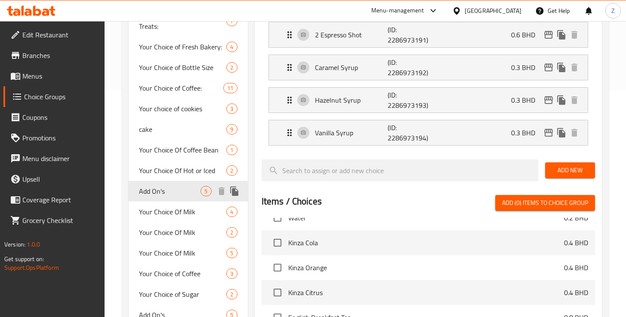
type input "Add On's"
type input "اضافات أخرى"
type input "0"
type input "13"
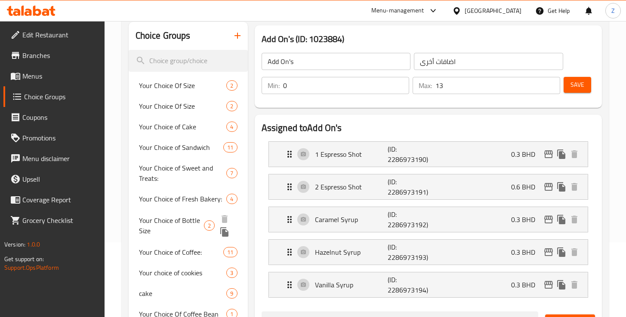
scroll to position [74, 0]
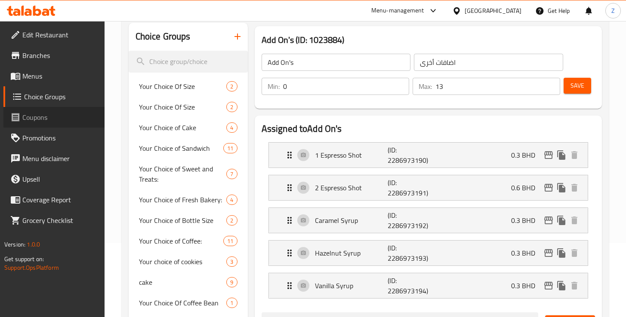
click at [61, 118] on span "Coupons" at bounding box center [59, 117] width 75 height 10
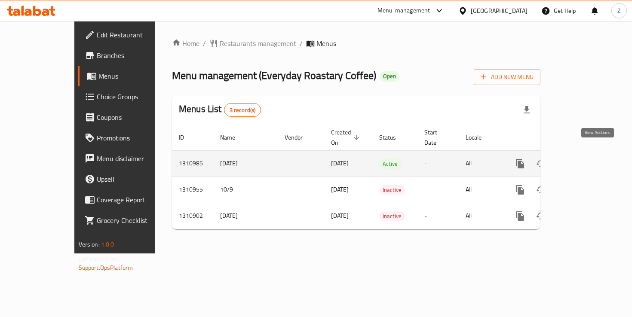
click at [587, 159] on icon "enhanced table" at bounding box center [582, 164] width 10 height 10
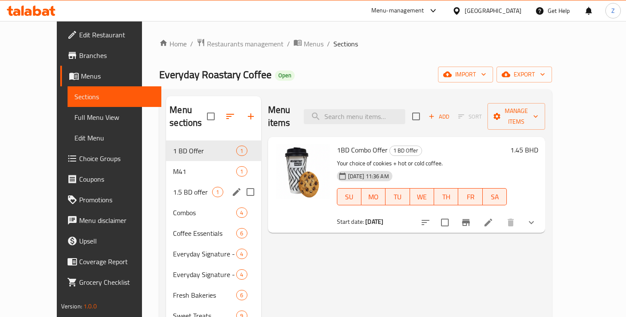
click at [168, 185] on div "1.5 BD offer 1" at bounding box center [213, 192] width 95 height 21
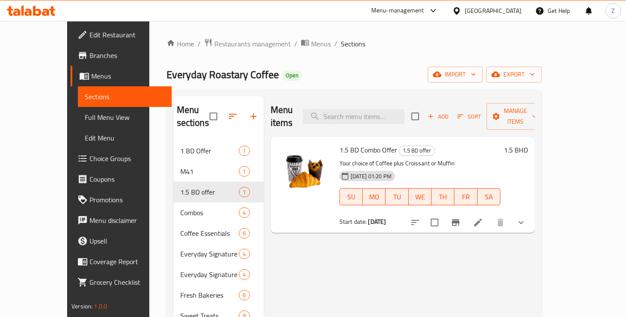
click at [468, 158] on p "Your choice of Coffee plus Croissant or Muffin" at bounding box center [419, 163] width 161 height 11
click at [461, 218] on icon "Branch-specific-item" at bounding box center [455, 223] width 10 height 10
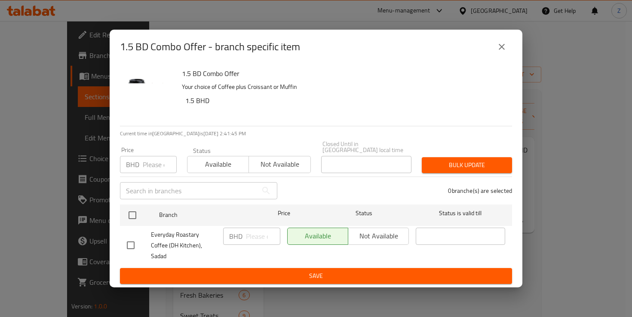
click at [497, 57] on button "close" at bounding box center [502, 47] width 21 height 21
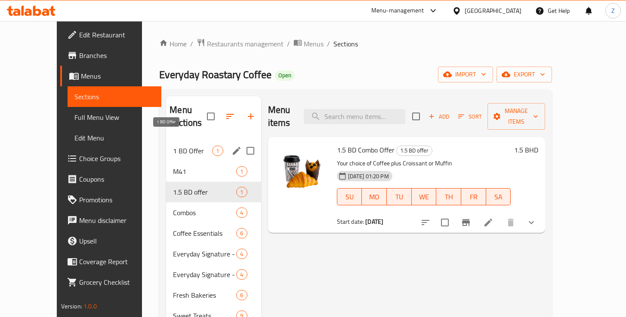
click at [182, 146] on span "1 BD Offer" at bounding box center [192, 151] width 39 height 10
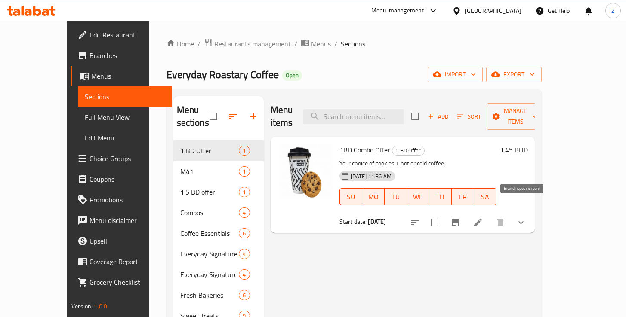
click at [461, 218] on icon "Branch-specific-item" at bounding box center [455, 223] width 10 height 10
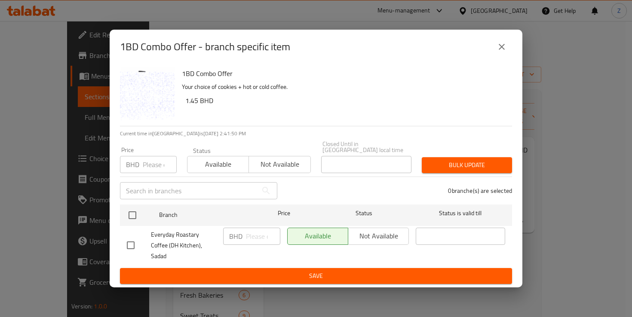
click at [154, 171] on input "number" at bounding box center [160, 164] width 34 height 17
click at [318, 190] on div "0 branche(s) are selected" at bounding box center [400, 190] width 235 height 31
click at [501, 50] on icon "close" at bounding box center [502, 47] width 6 height 6
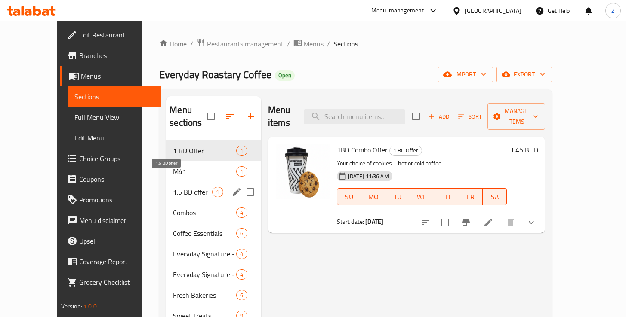
click at [173, 187] on span "1.5 BD offer" at bounding box center [192, 192] width 39 height 10
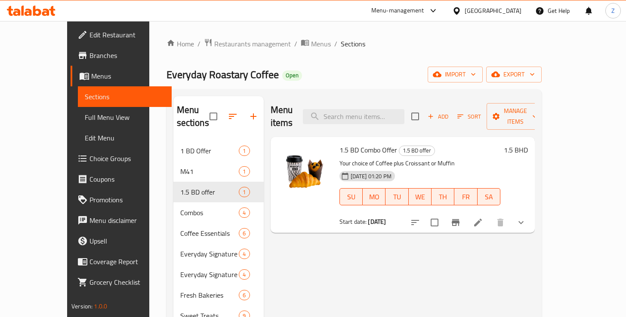
click at [531, 212] on button "show more" at bounding box center [520, 222] width 21 height 21
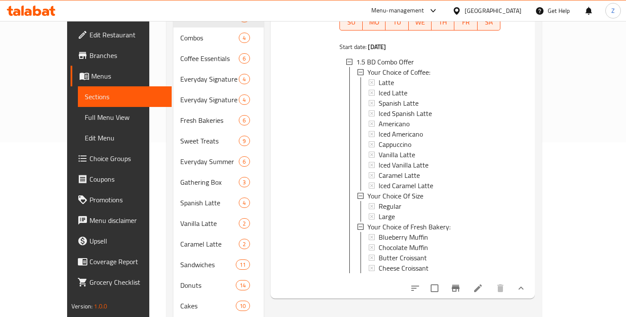
scroll to position [230, 0]
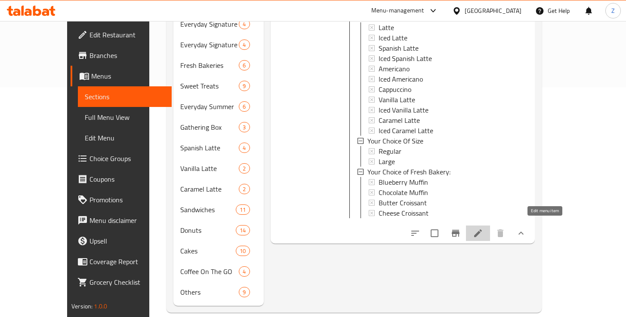
click at [483, 228] on icon at bounding box center [478, 233] width 10 height 10
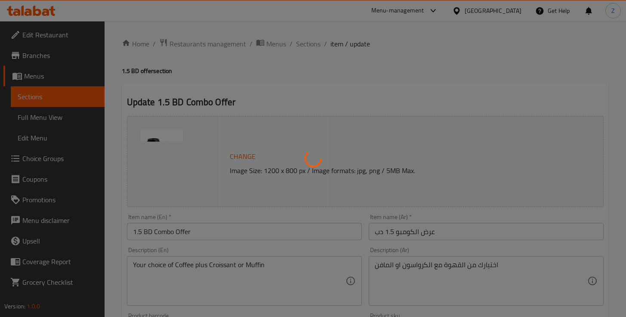
type input "اختيارك من القهوة"
type input "1"
type input "إختيارك من الحجم"
type input "1"
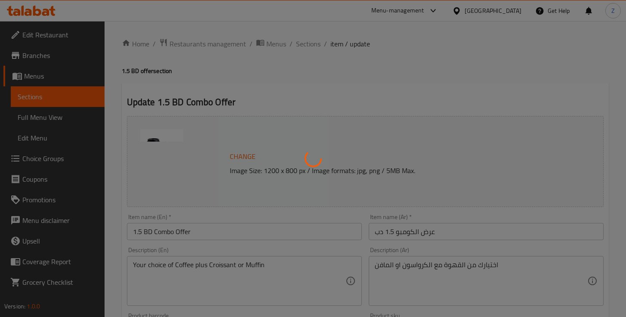
type input "1"
type input "اختيارك للمخبوزات الطازجة:"
type input "1"
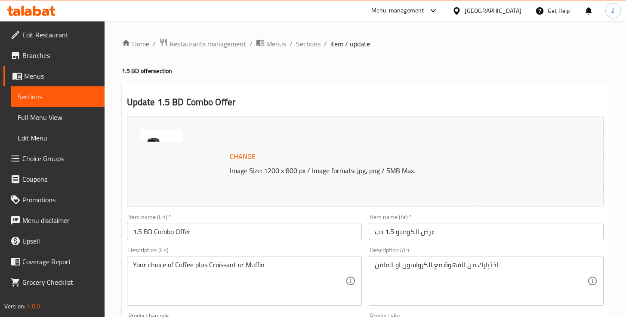
click at [311, 45] on span "Sections" at bounding box center [308, 44] width 25 height 10
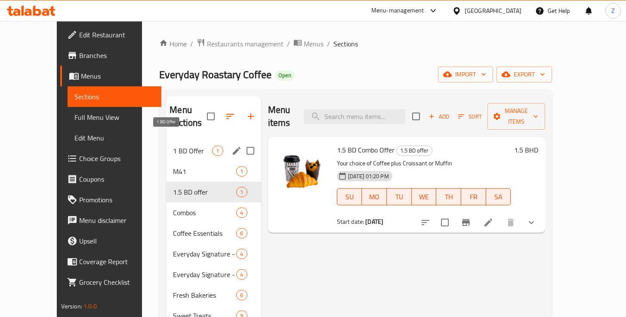
click at [175, 146] on span "1 BD Offer" at bounding box center [192, 151] width 39 height 10
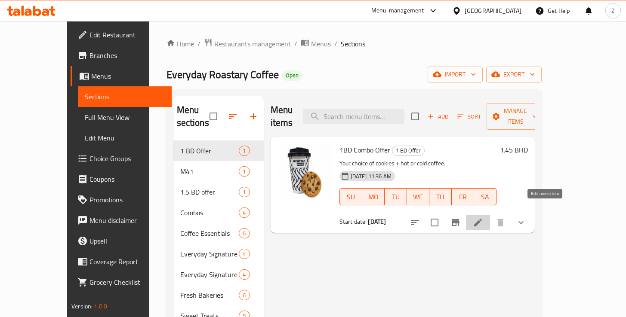
click at [482, 219] on icon at bounding box center [478, 223] width 8 height 8
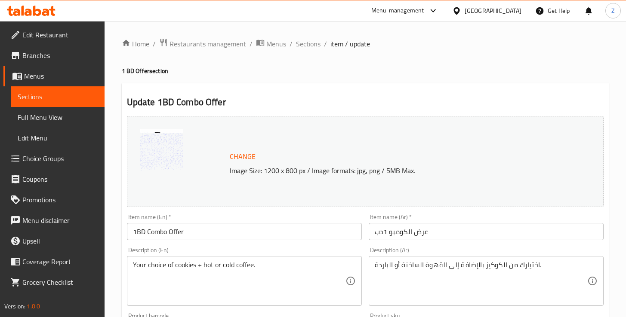
click at [278, 45] on span "Menus" at bounding box center [276, 44] width 20 height 10
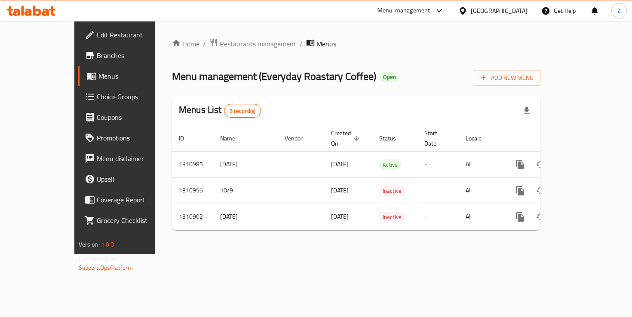
click at [223, 48] on span "Restaurants management" at bounding box center [258, 44] width 77 height 10
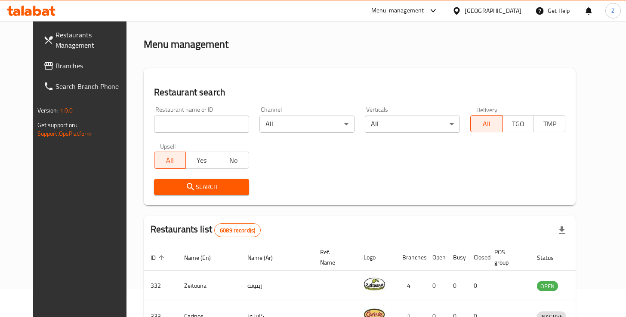
scroll to position [70, 0]
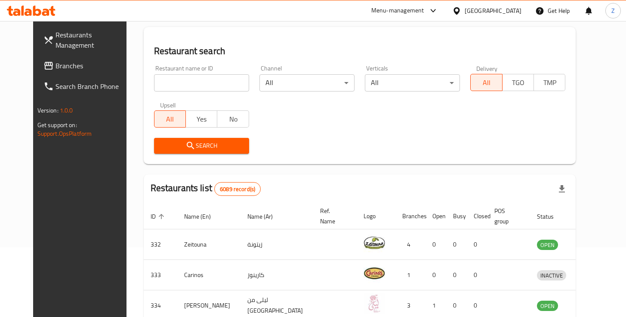
click at [194, 81] on input "search" at bounding box center [201, 82] width 95 height 17
type input "everyday"
click at [225, 144] on span "Search" at bounding box center [201, 146] width 81 height 11
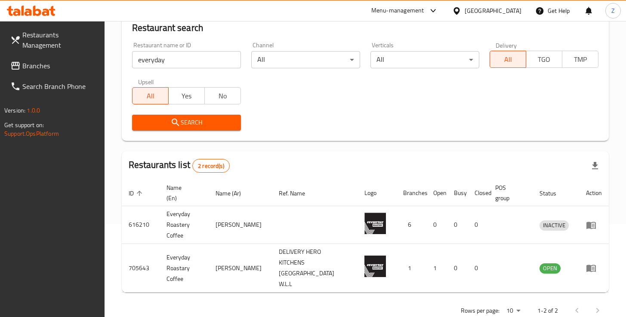
scroll to position [97, 0]
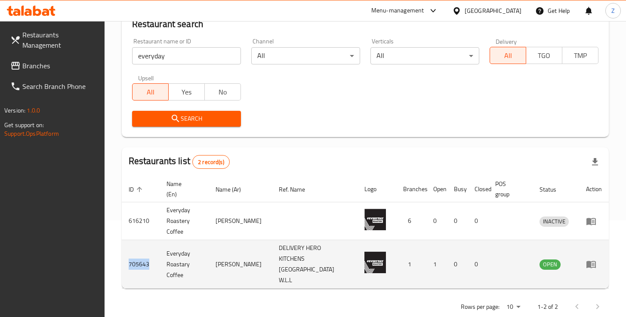
drag, startPoint x: 148, startPoint y: 252, endPoint x: 128, endPoint y: 251, distance: 20.3
click at [128, 251] on td "705643" at bounding box center [141, 264] width 38 height 49
copy td "705643"
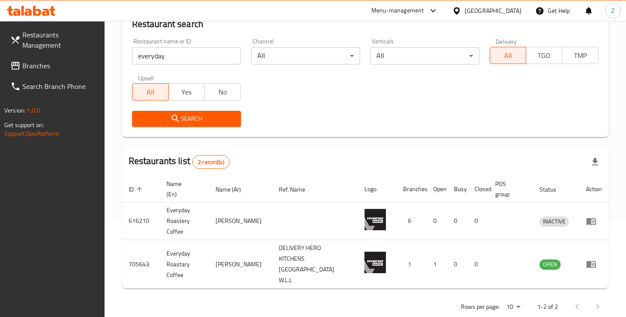
click at [326, 120] on div "Search" at bounding box center [365, 119] width 476 height 26
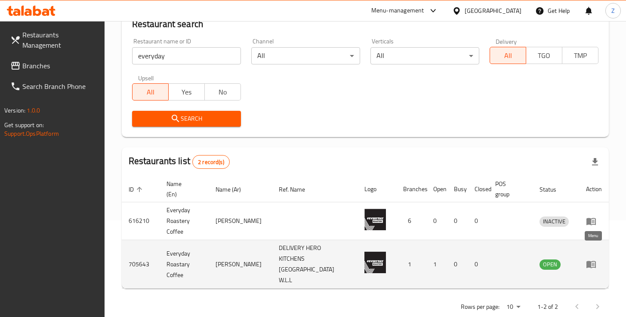
click at [591, 259] on icon "enhanced table" at bounding box center [591, 264] width 10 height 10
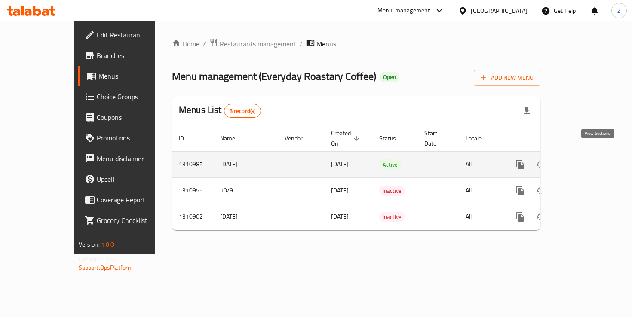
click at [587, 160] on icon "enhanced table" at bounding box center [582, 165] width 10 height 10
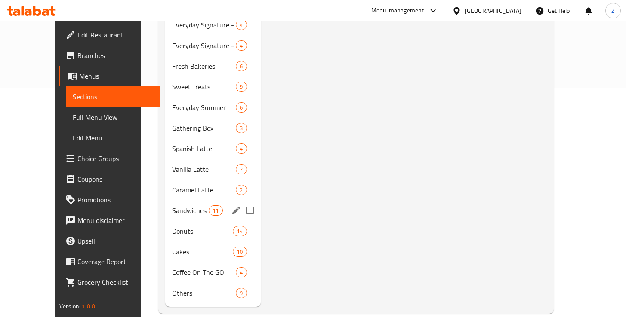
scroll to position [230, 0]
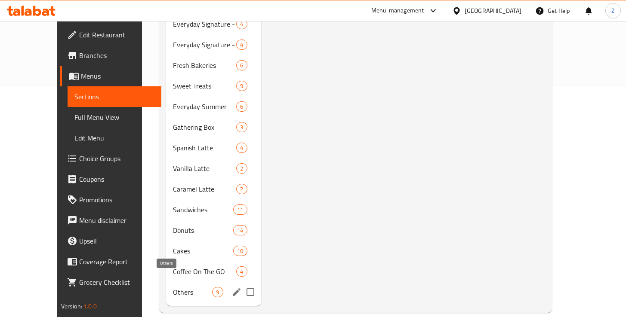
click at [173, 287] on span "Others" at bounding box center [192, 292] width 39 height 10
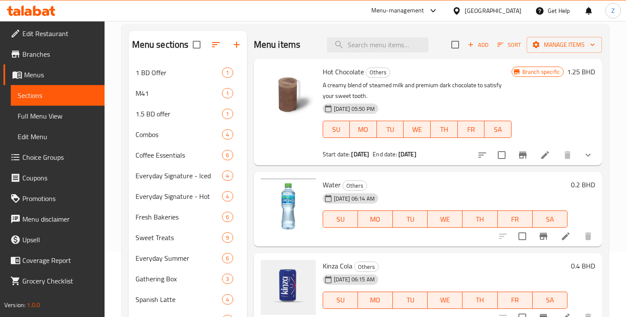
scroll to position [2, 0]
